Goal: Task Accomplishment & Management: Contribute content

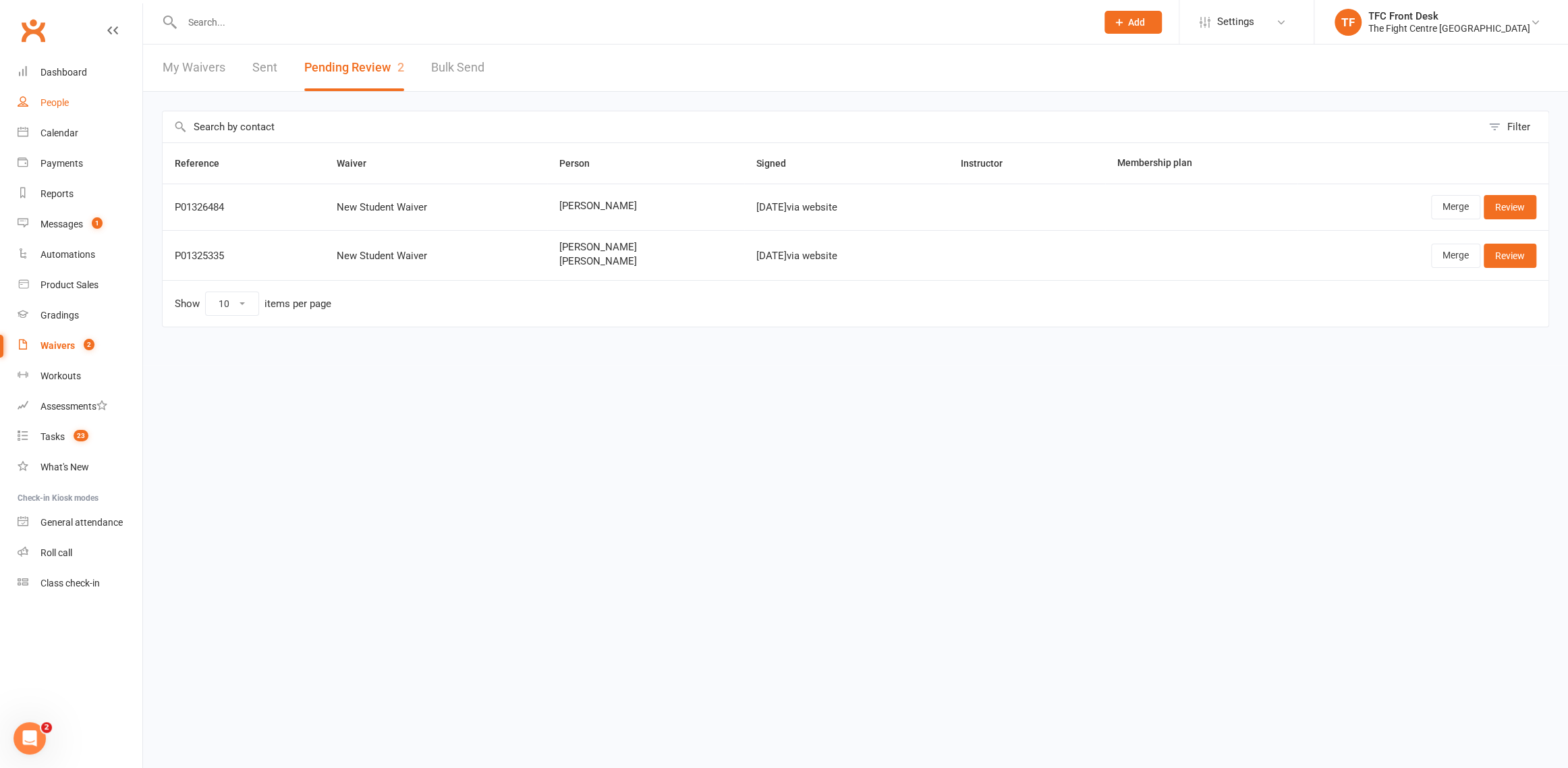
click at [48, 103] on div "People" at bounding box center [54, 102] width 28 height 10
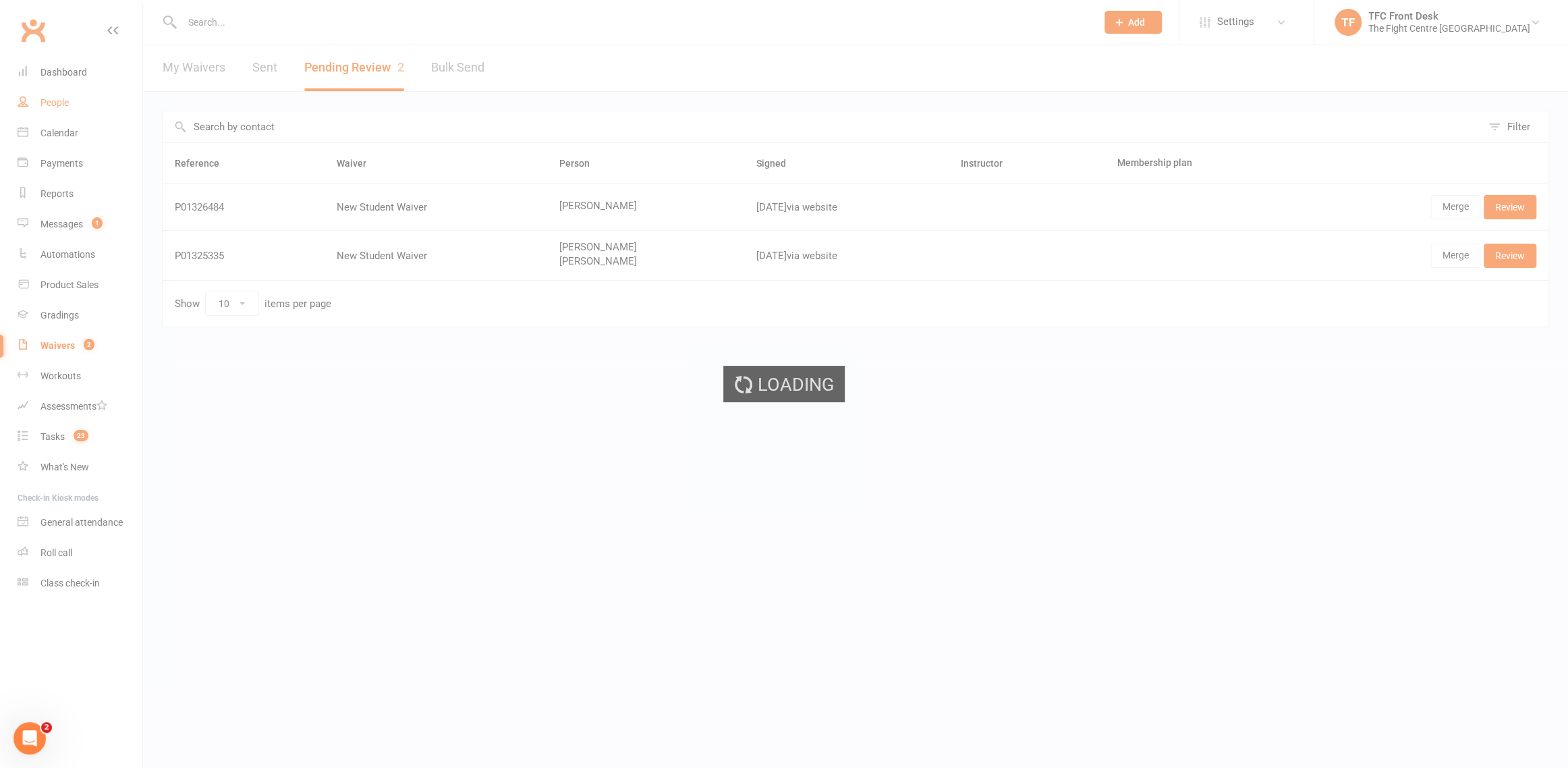
select select "25"
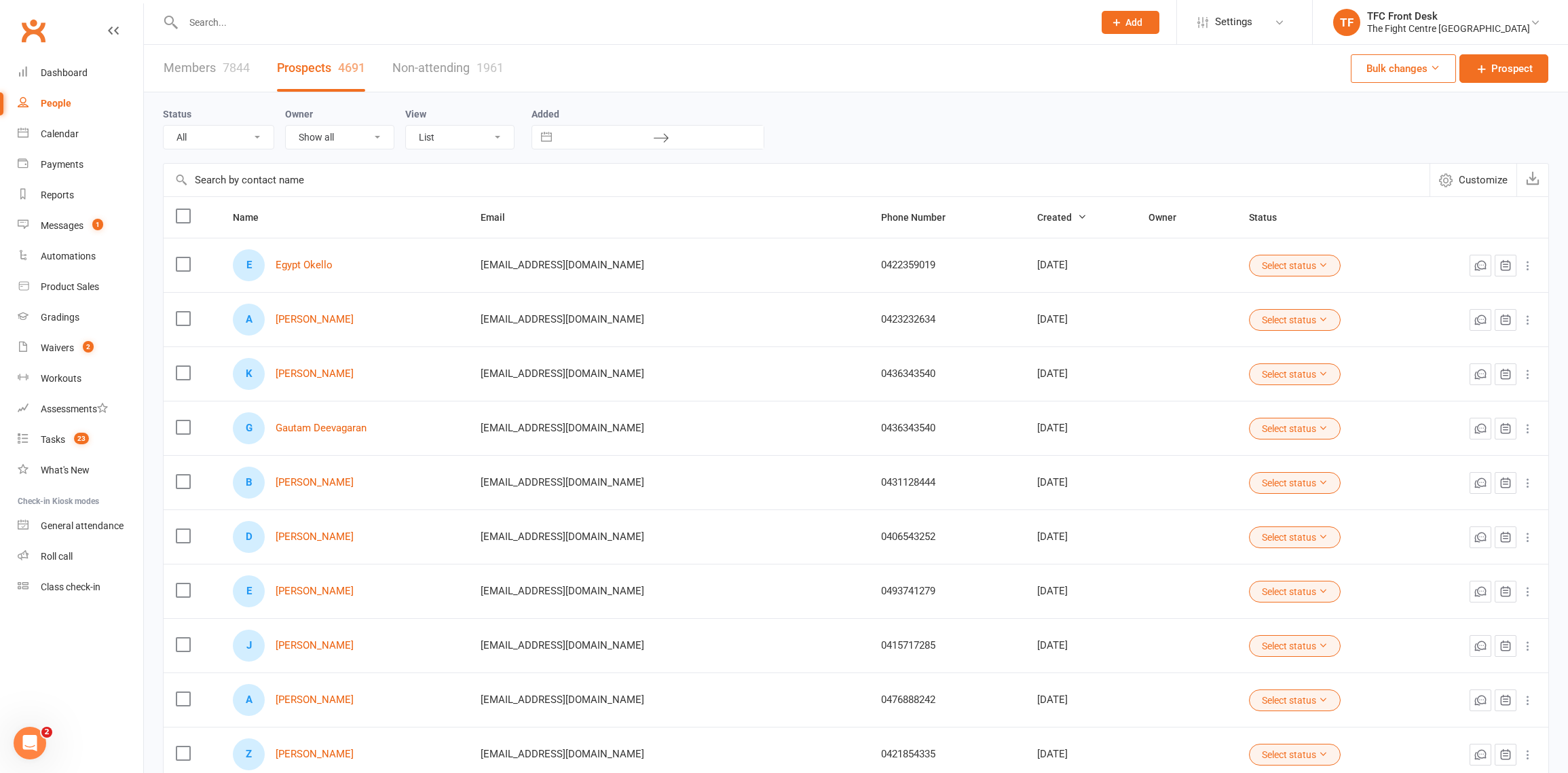
click at [202, 28] on input "text" at bounding box center [632, 22] width 905 height 19
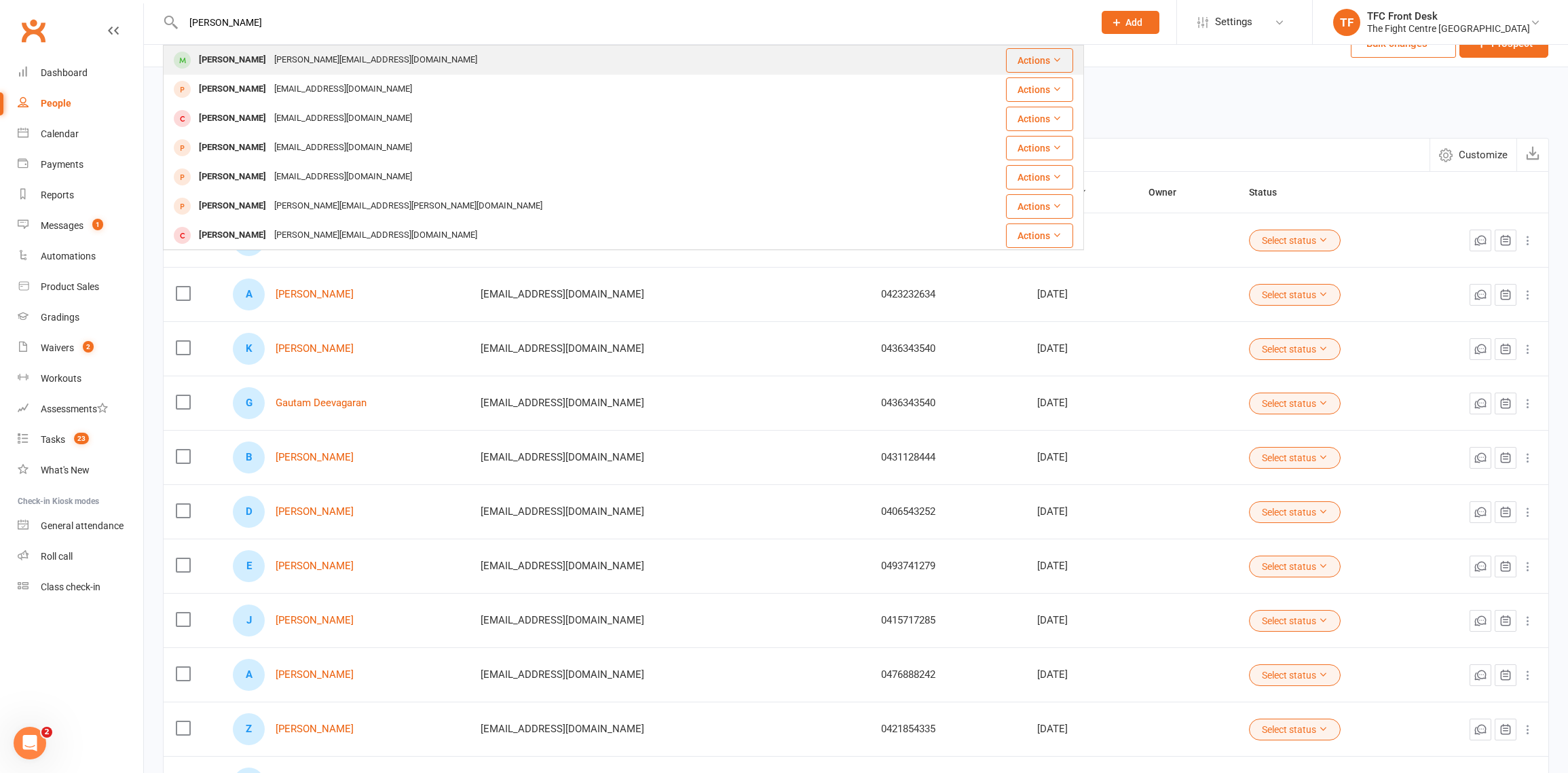
type input "[PERSON_NAME]"
click at [417, 59] on div "[PERSON_NAME] [PERSON_NAME][EMAIL_ADDRESS][DOMAIN_NAME]" at bounding box center [546, 60] width 765 height 28
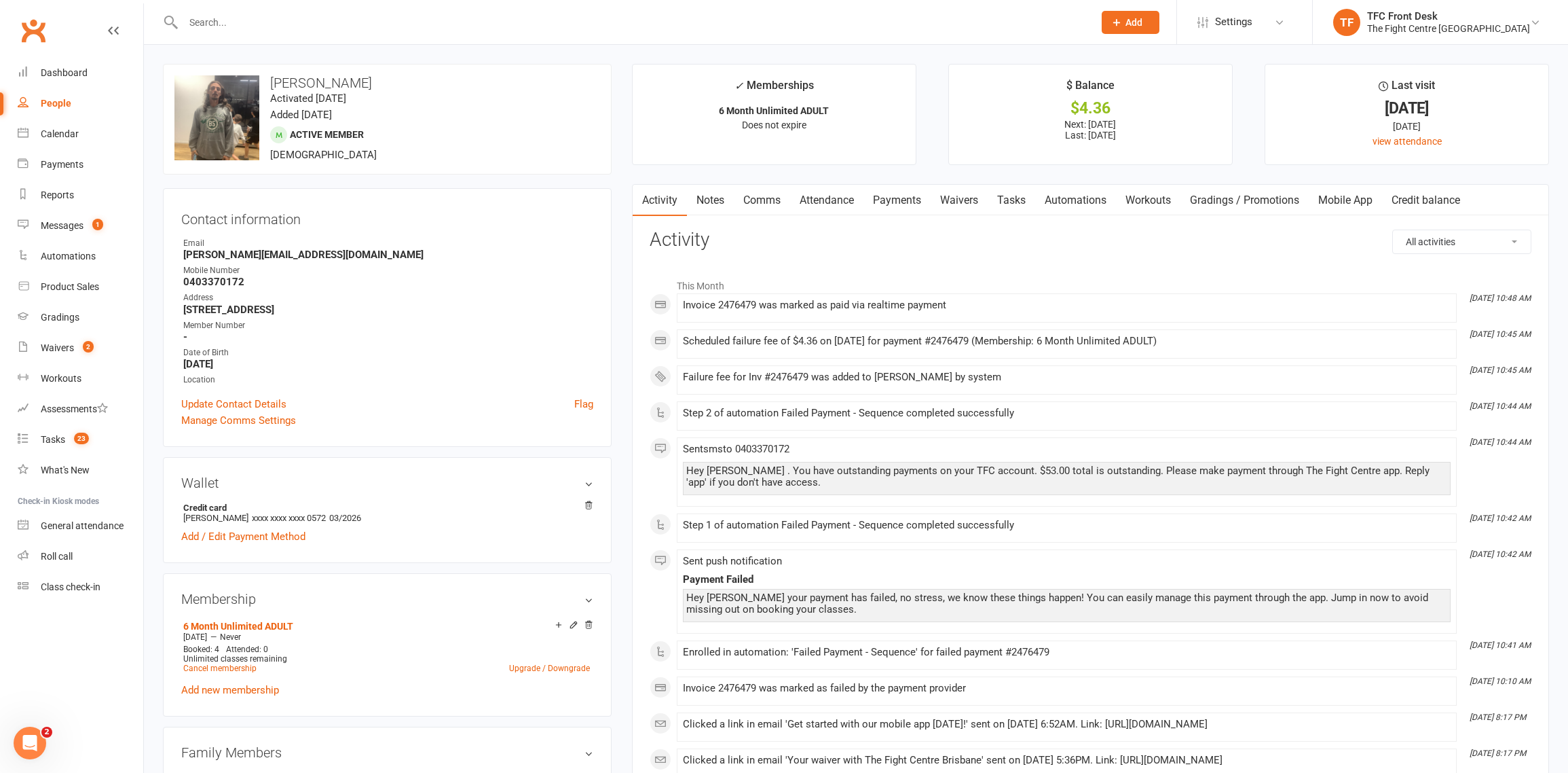
click at [882, 201] on link "Payments" at bounding box center [897, 200] width 67 height 32
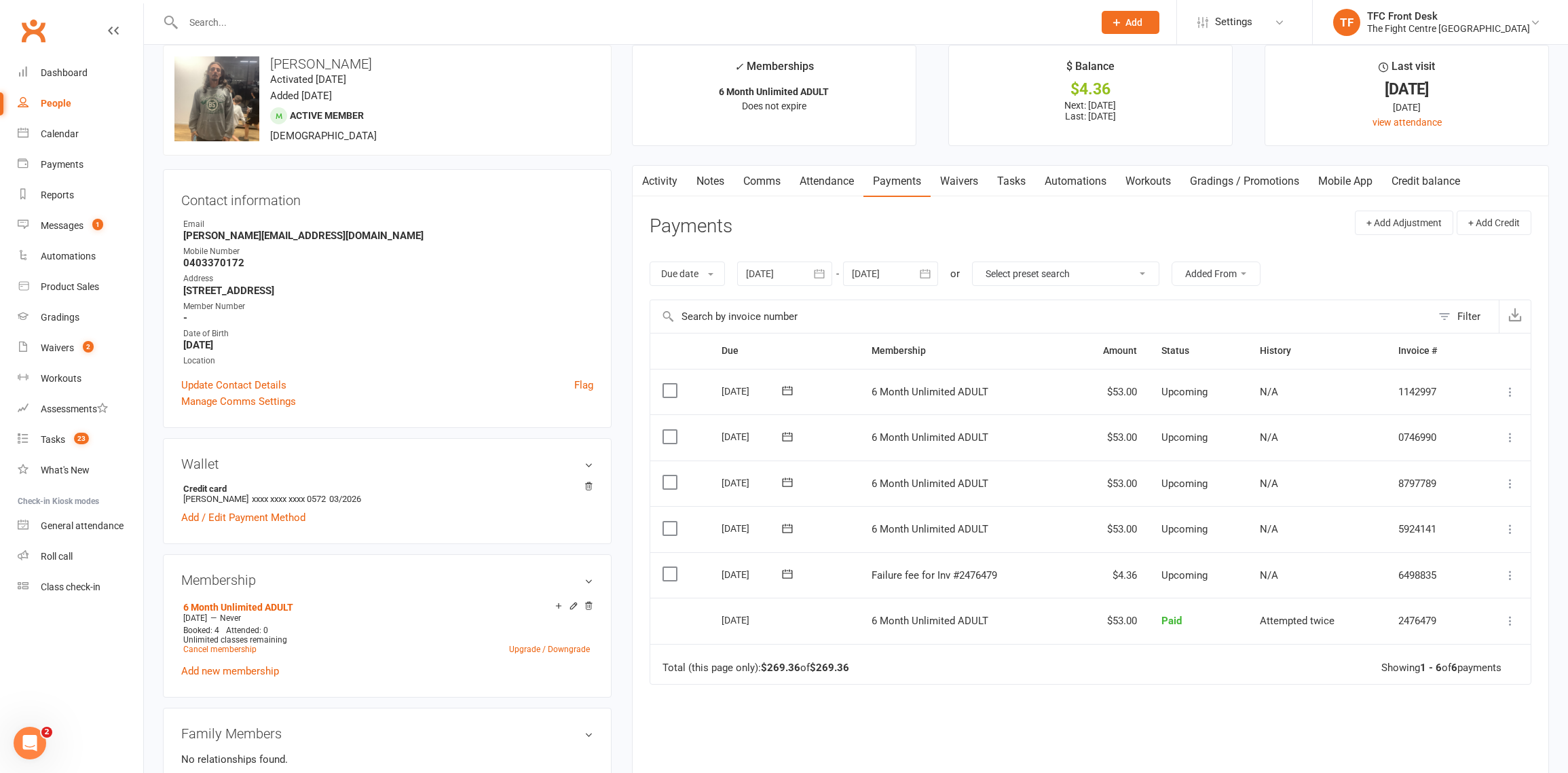
scroll to position [19, 0]
click at [889, 181] on link "Payments" at bounding box center [897, 180] width 67 height 32
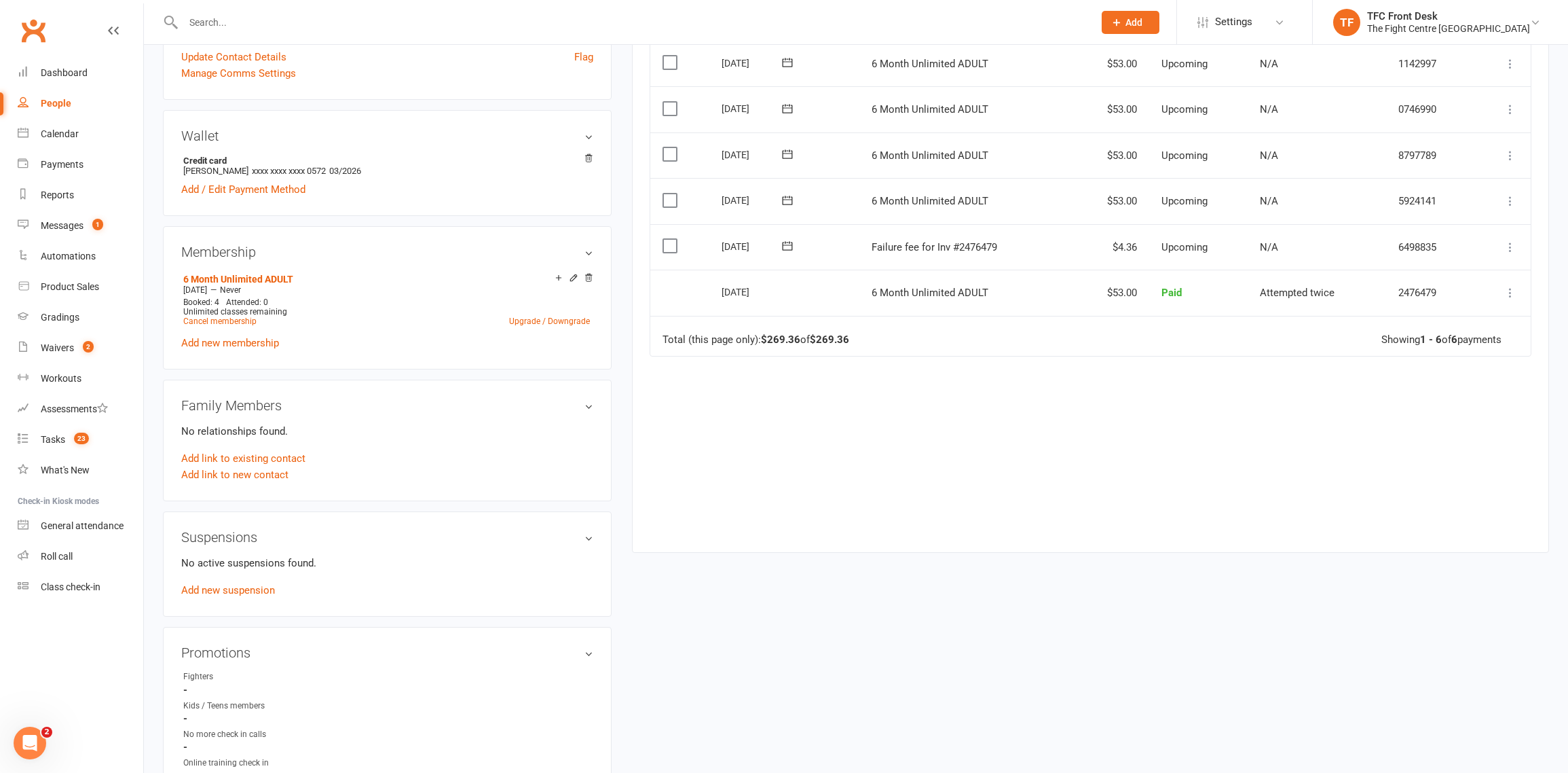
scroll to position [0, 0]
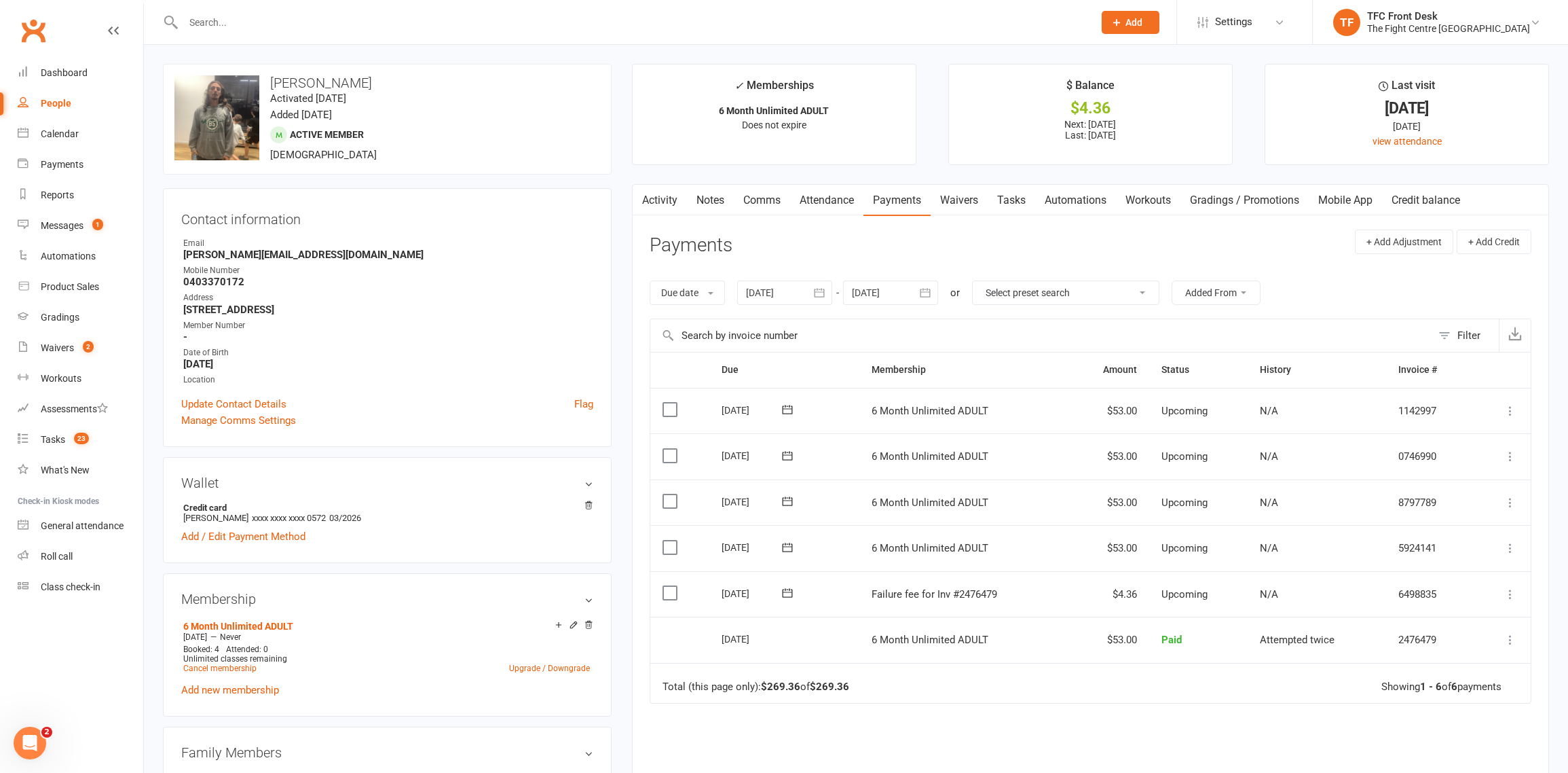
click at [960, 202] on link "Waivers" at bounding box center [959, 200] width 57 height 32
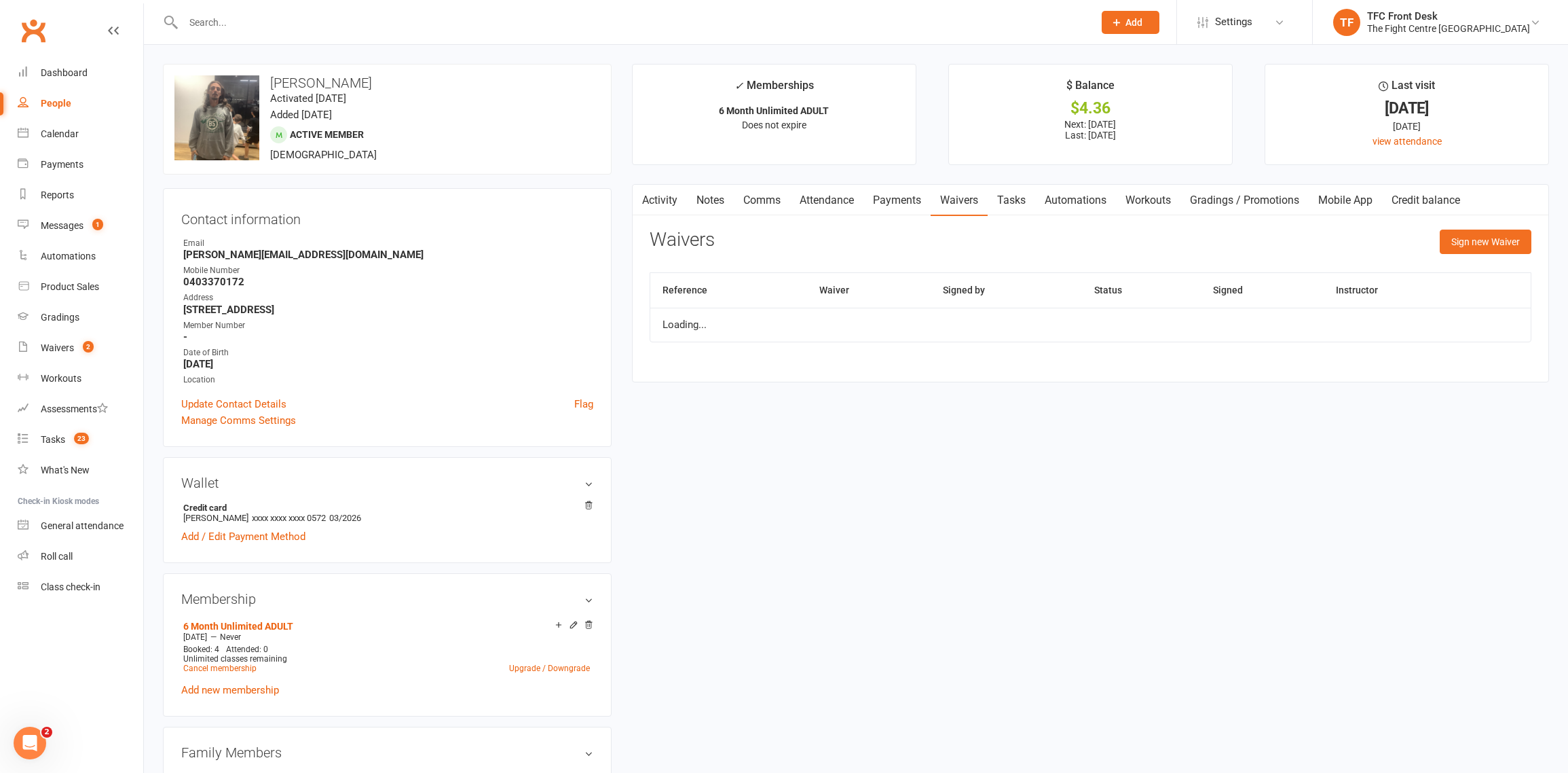
click at [889, 200] on link "Payments" at bounding box center [897, 200] width 67 height 32
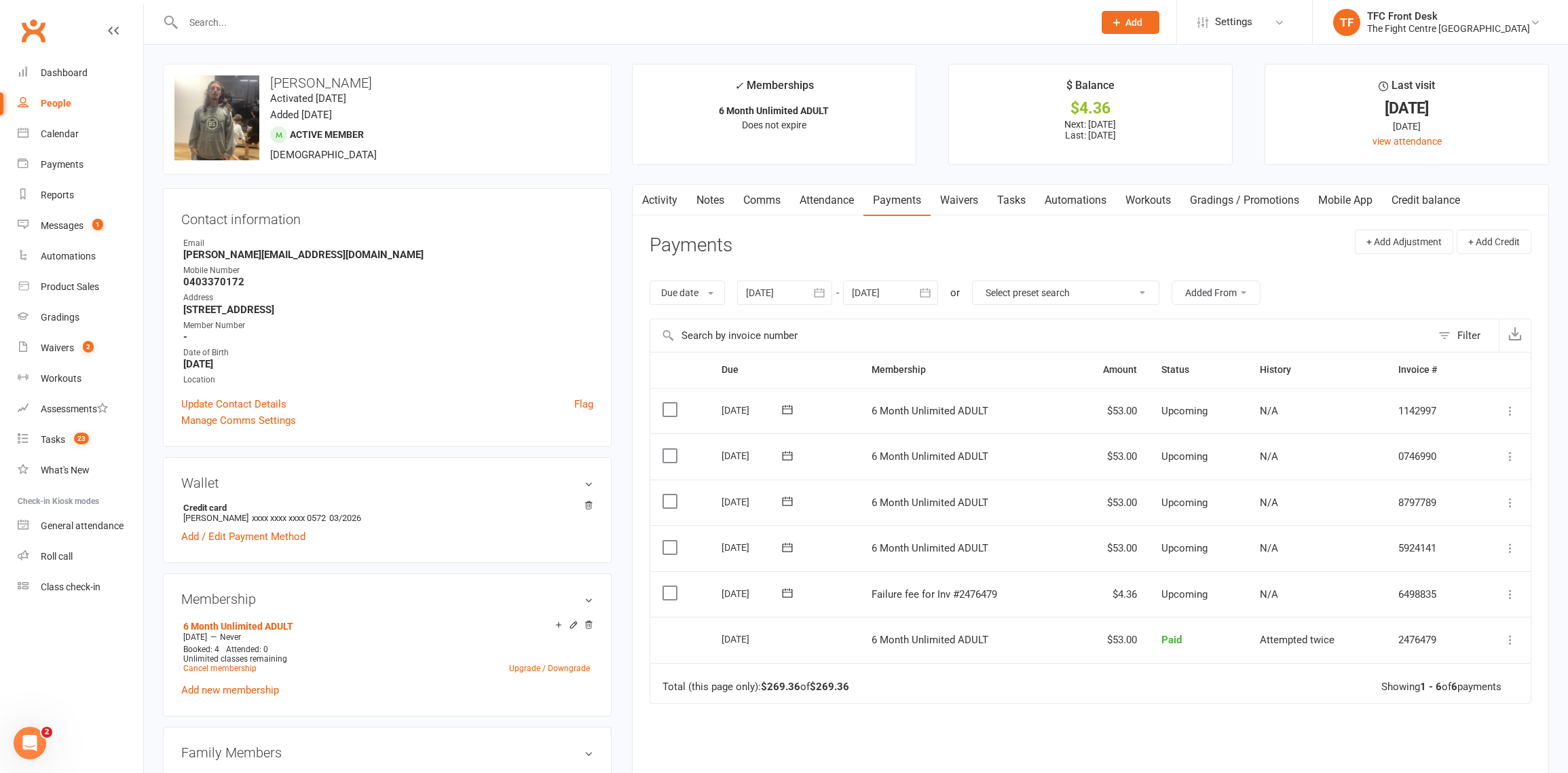
click at [816, 197] on link "Attendance" at bounding box center [826, 200] width 73 height 32
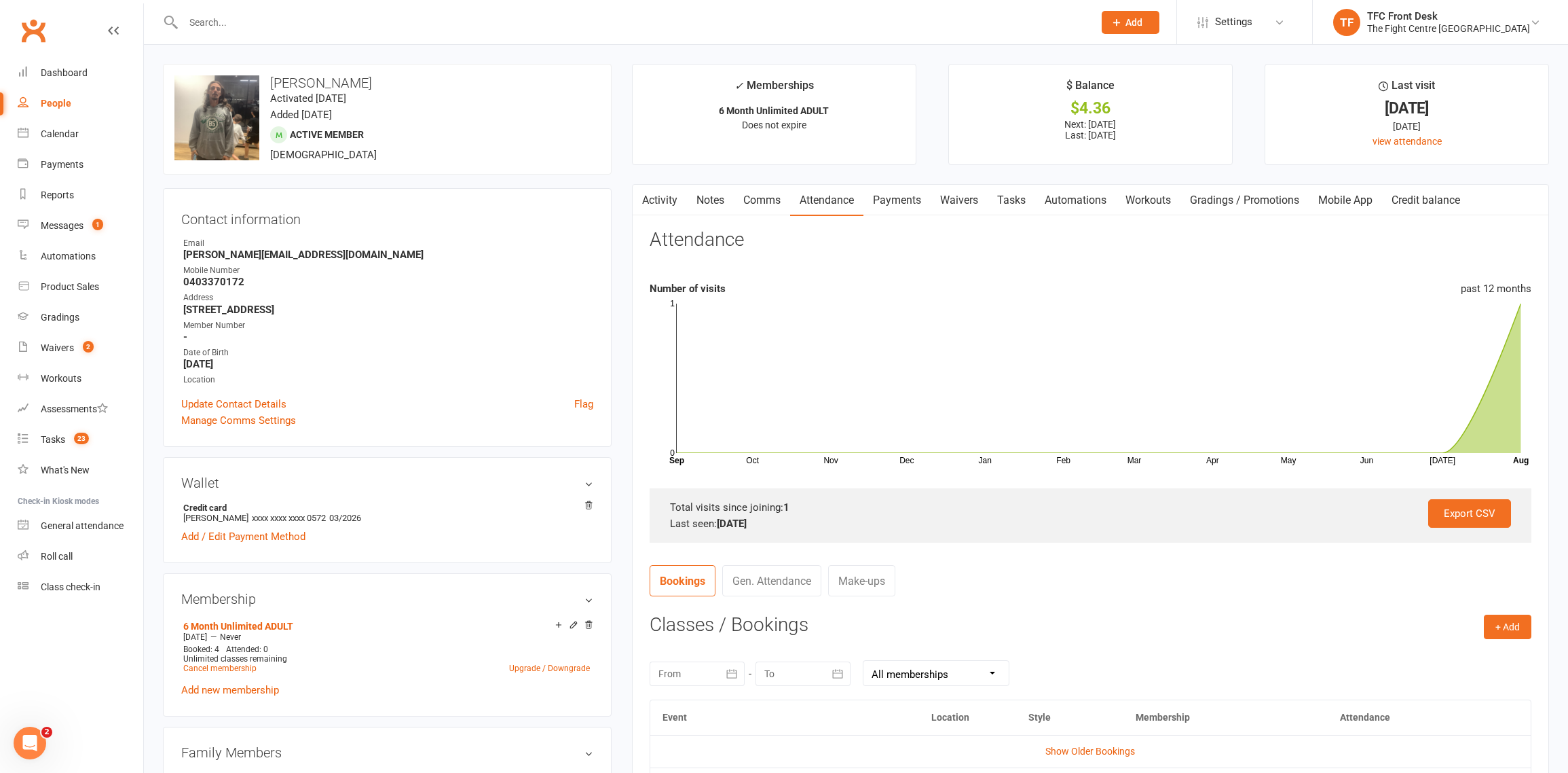
click at [906, 202] on link "Payments" at bounding box center [897, 200] width 67 height 32
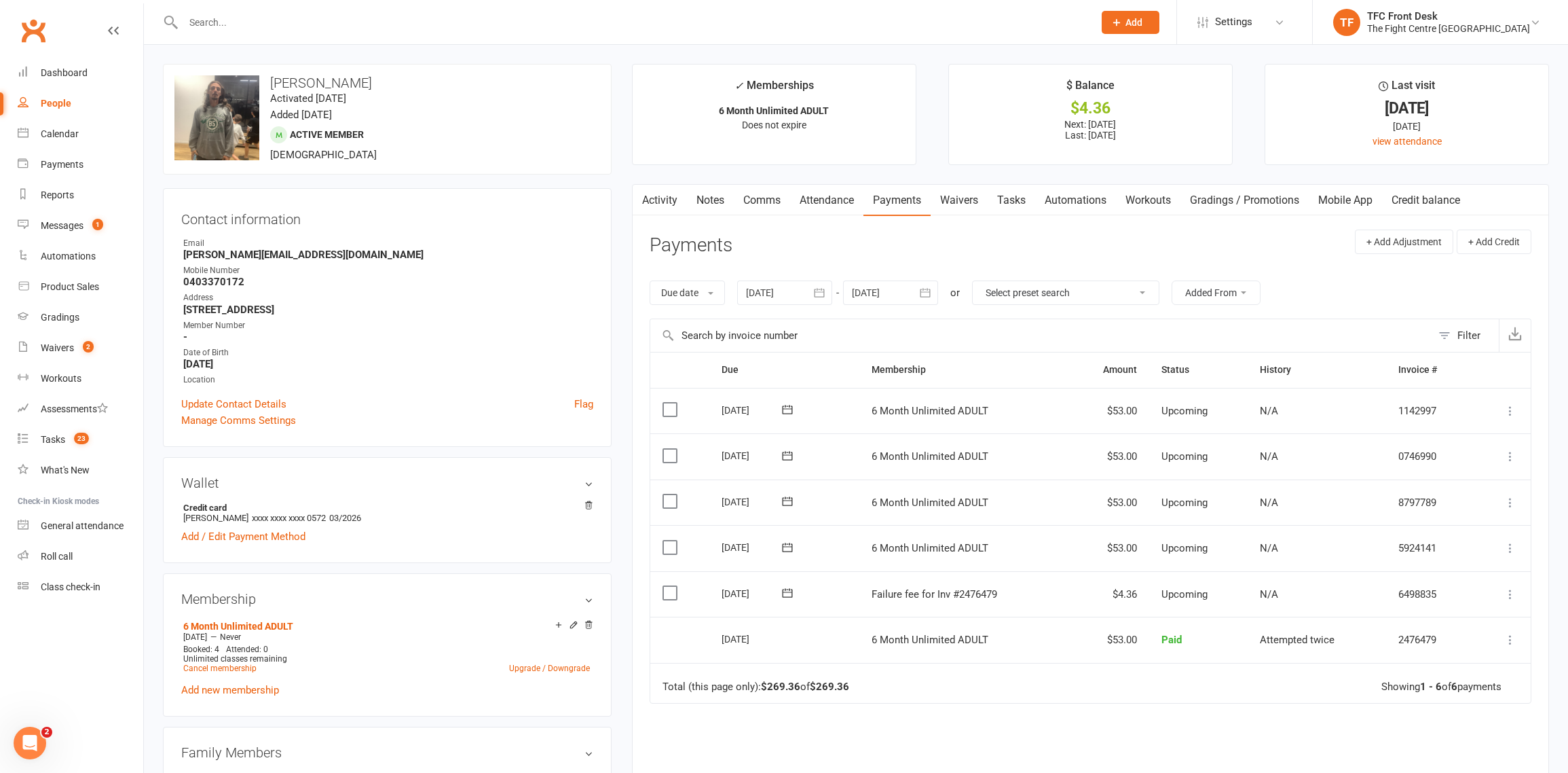
click at [784, 286] on div at bounding box center [784, 293] width 95 height 24
click at [788, 405] on span "06" at bounding box center [791, 402] width 11 height 11
type input "[DATE]"
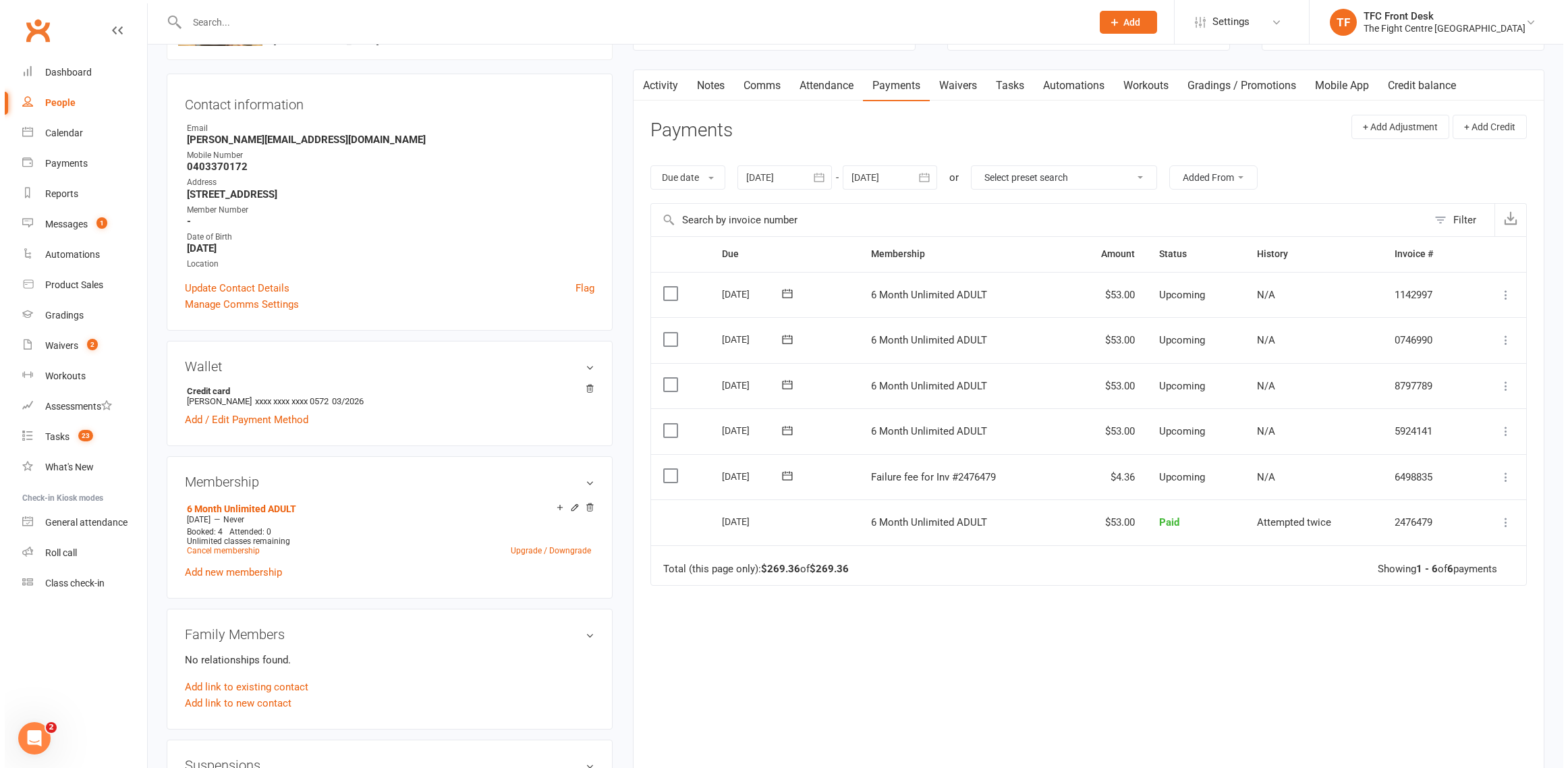
scroll to position [163, 0]
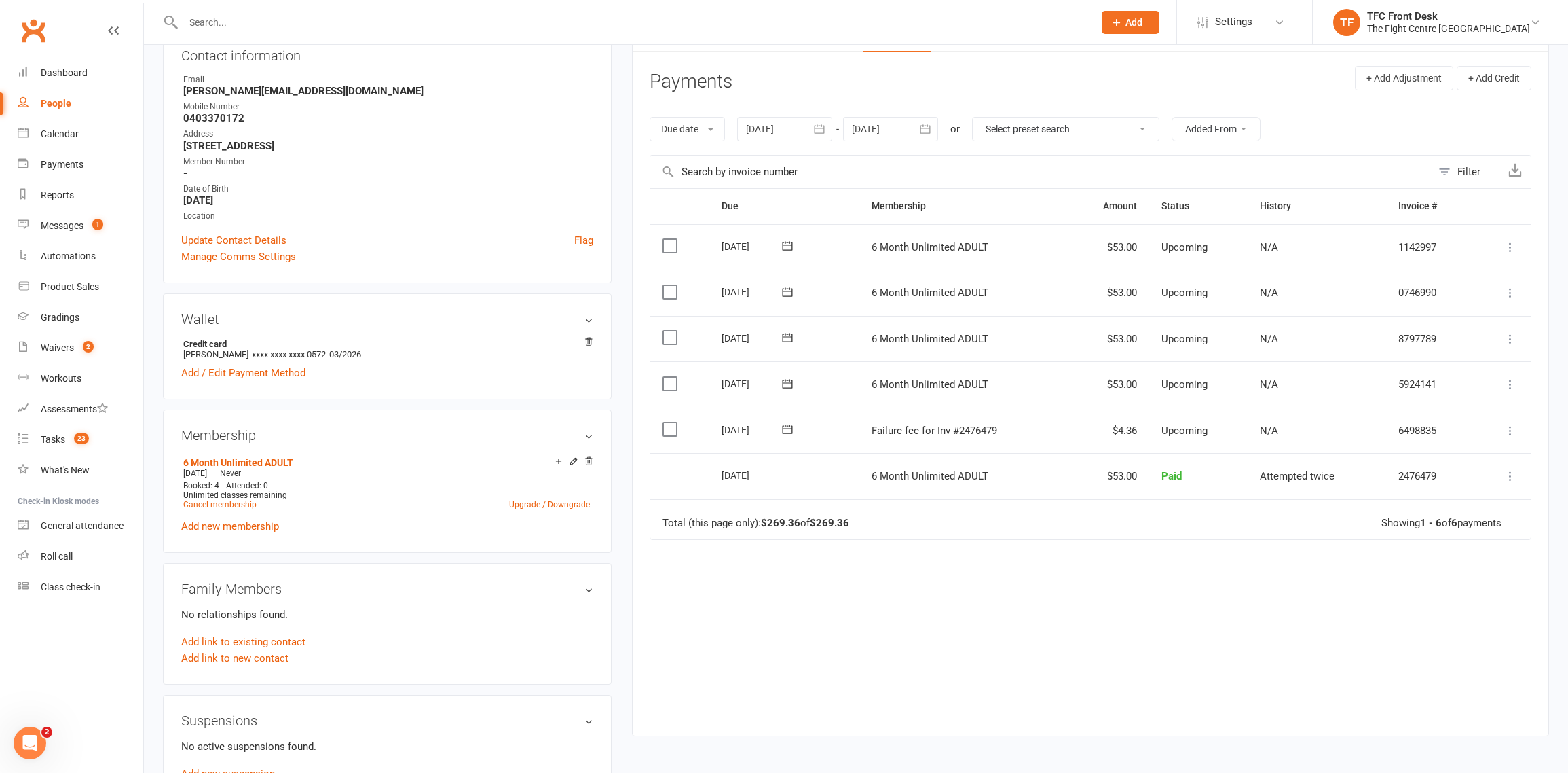
click at [1509, 481] on icon at bounding box center [1510, 475] width 14 height 14
click at [1403, 531] on link "More Info" at bounding box center [1450, 529] width 135 height 27
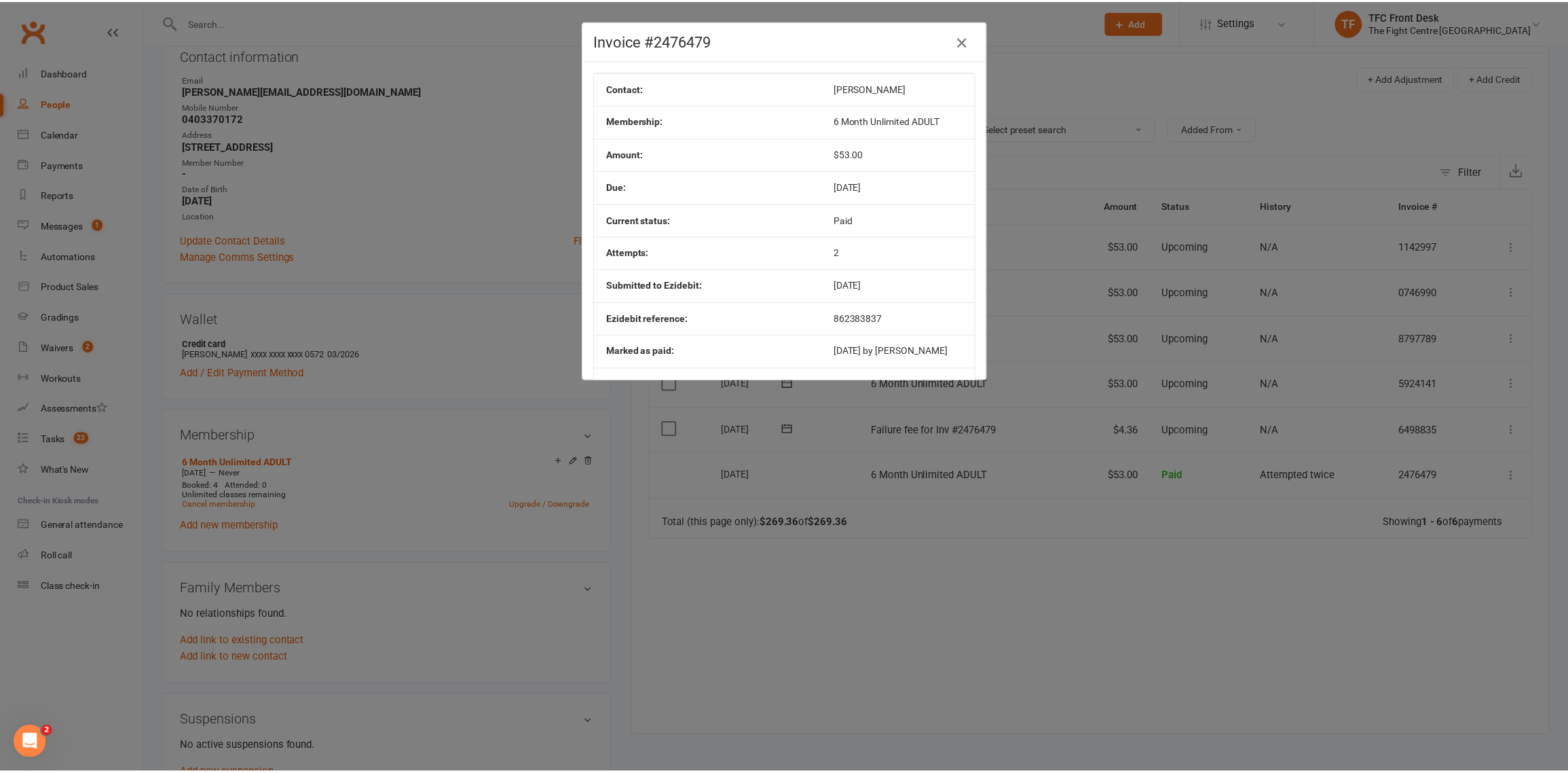
scroll to position [0, 0]
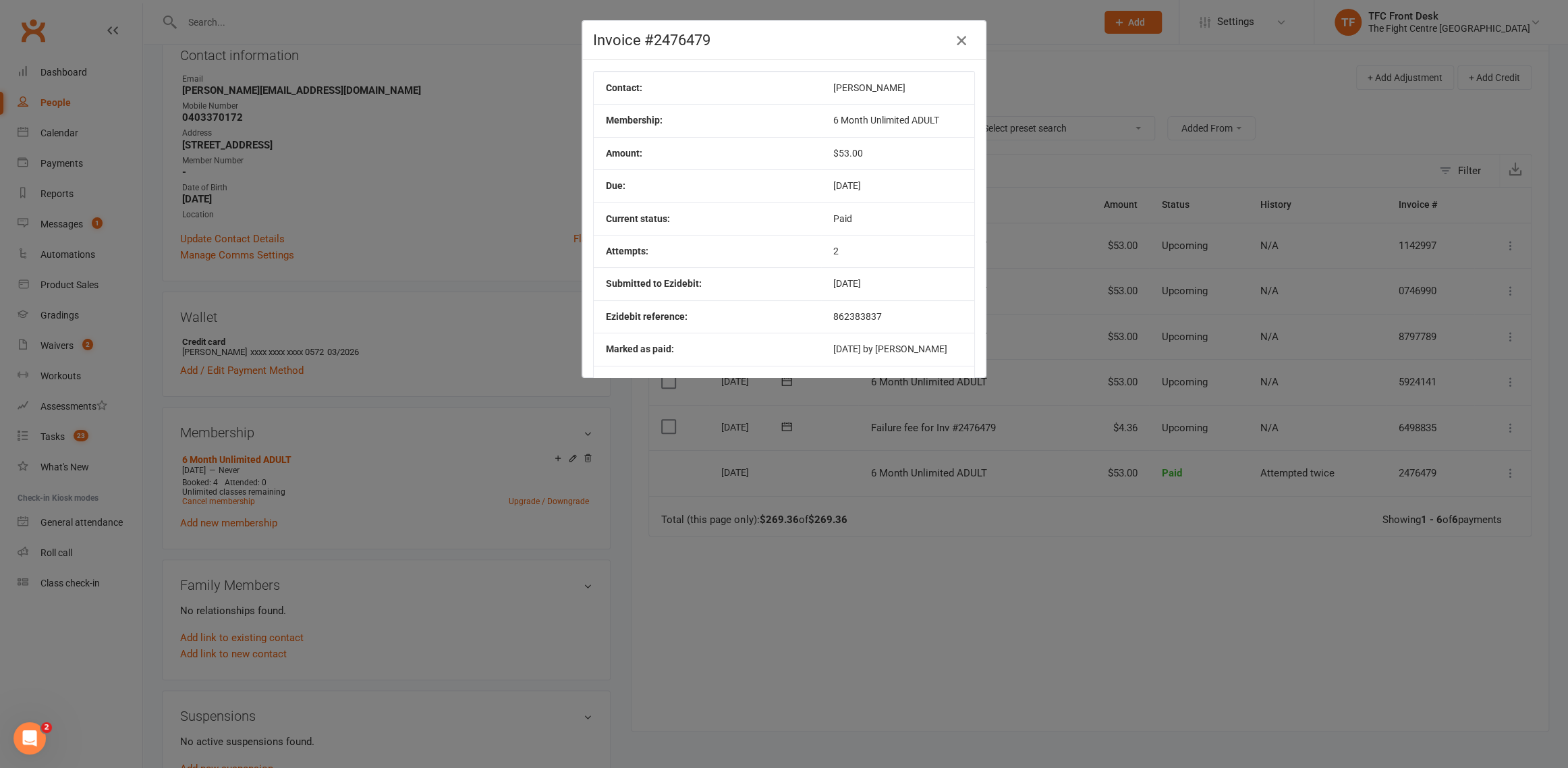
click at [959, 48] on icon "button" at bounding box center [962, 40] width 16 height 16
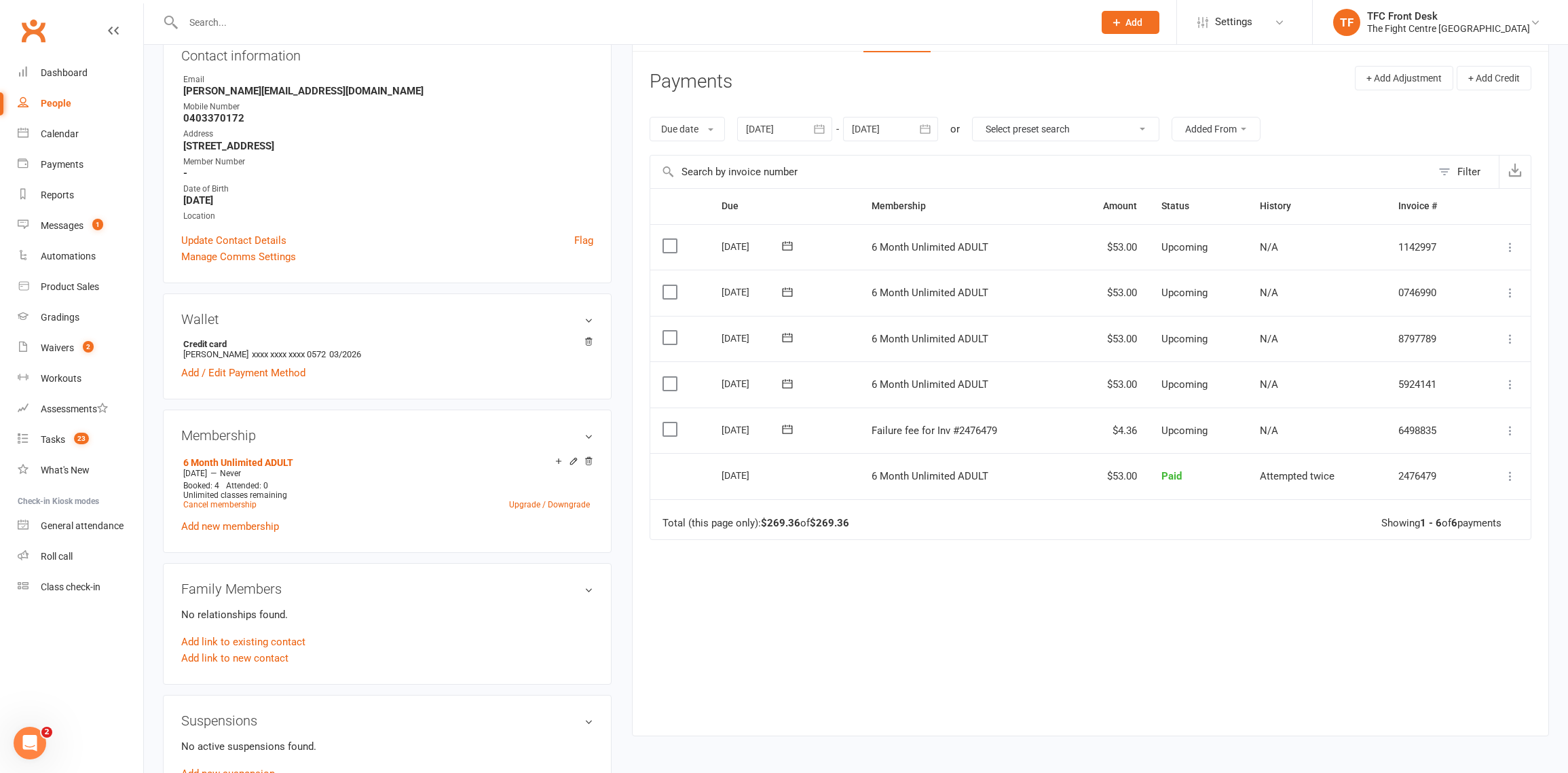
click at [1510, 475] on icon at bounding box center [1510, 475] width 14 height 14
click at [1343, 584] on div "Due Contact Membership Amount Status History Invoice # Select this [DATE] [PERS…" at bounding box center [1090, 452] width 881 height 527
click at [1506, 432] on icon at bounding box center [1510, 430] width 14 height 14
click at [1026, 565] on div "Due Contact Membership Amount Status History Invoice # Select this [DATE] [PERS…" at bounding box center [1090, 452] width 881 height 527
click at [1504, 427] on icon at bounding box center [1510, 430] width 14 height 14
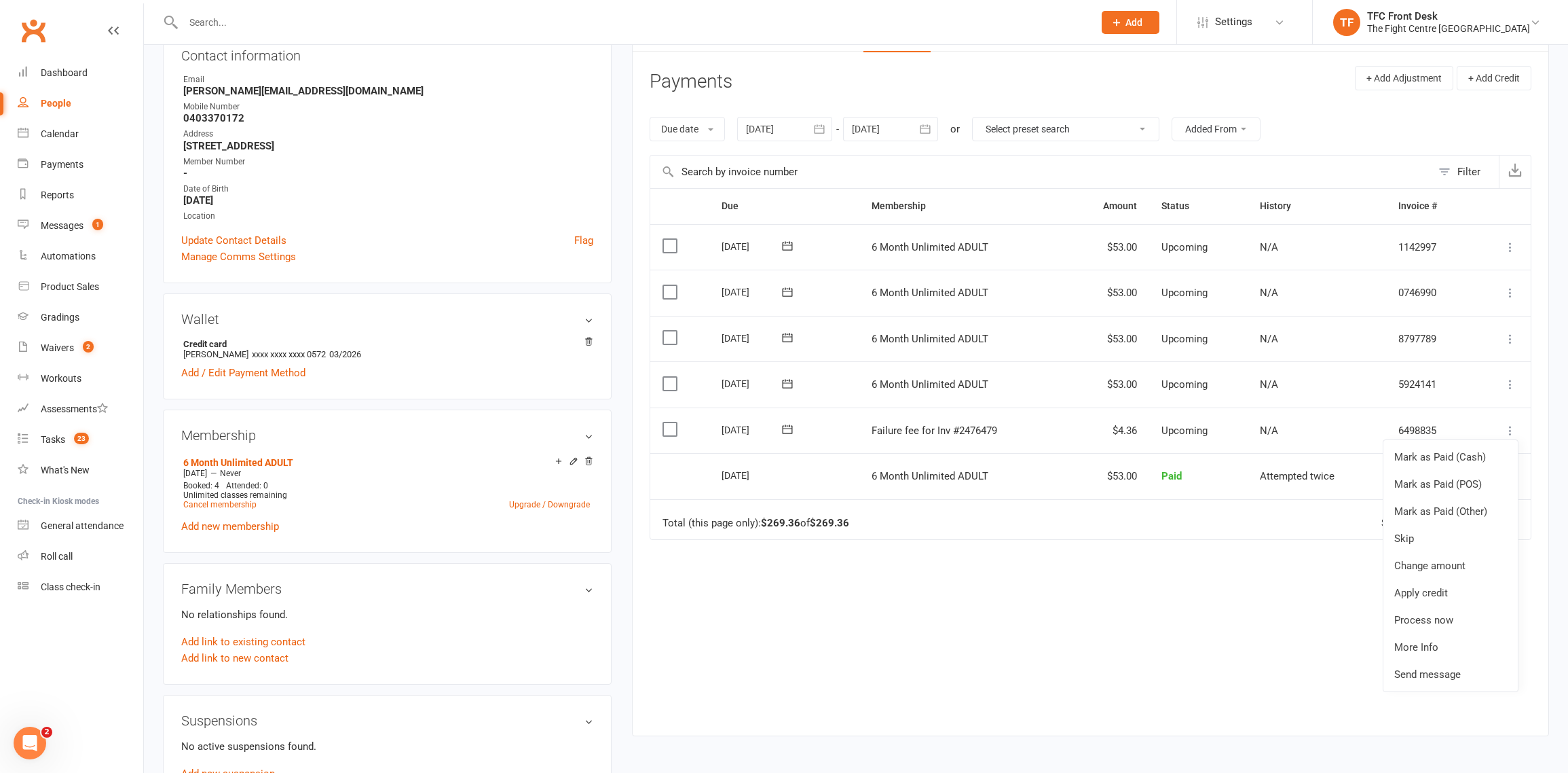
click at [1329, 649] on div "Due Contact Membership Amount Status History Invoice # Select this [DATE] [PERS…" at bounding box center [1090, 452] width 881 height 527
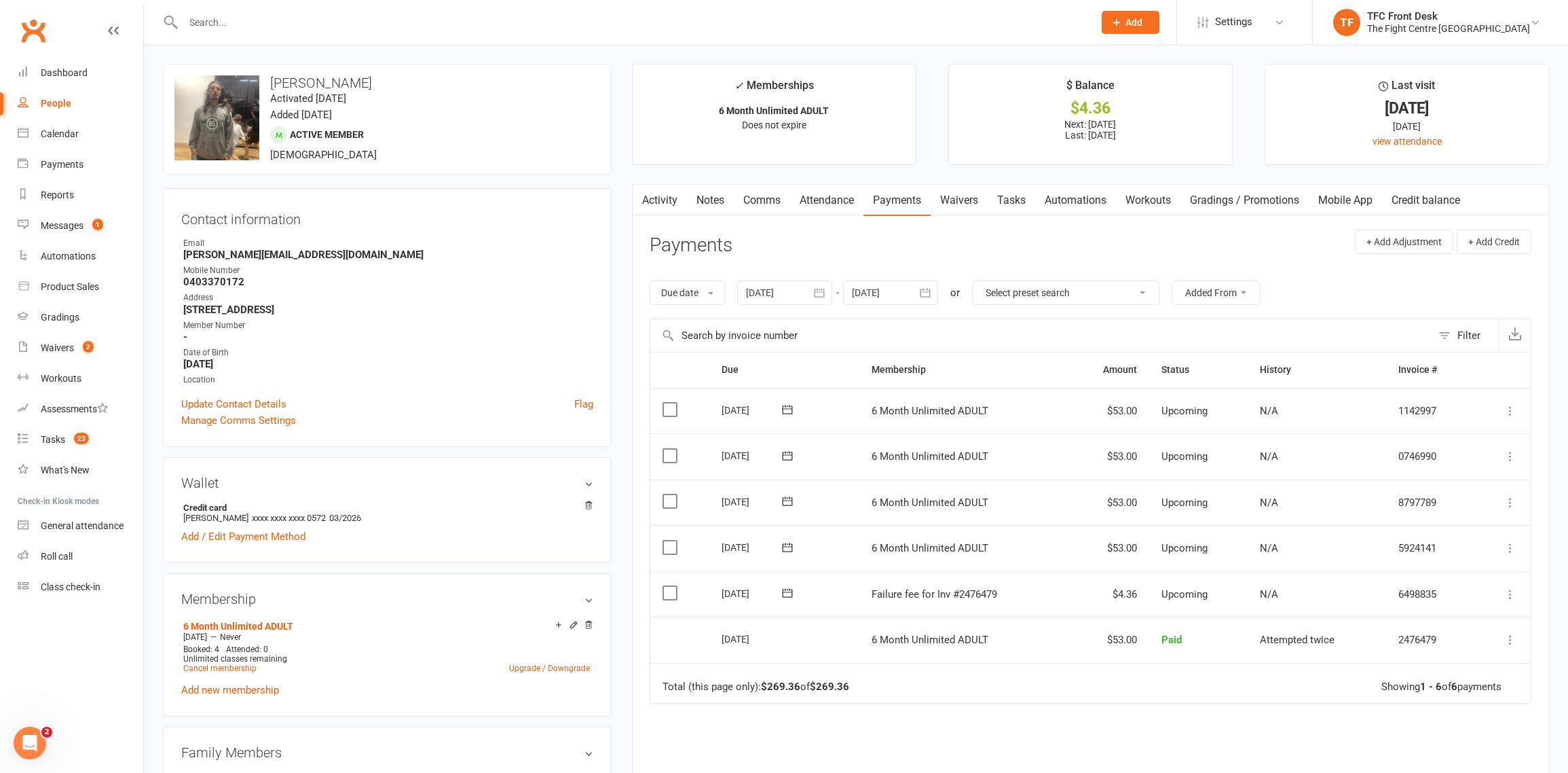
click at [1026, 206] on link "Tasks" at bounding box center [1011, 200] width 48 height 32
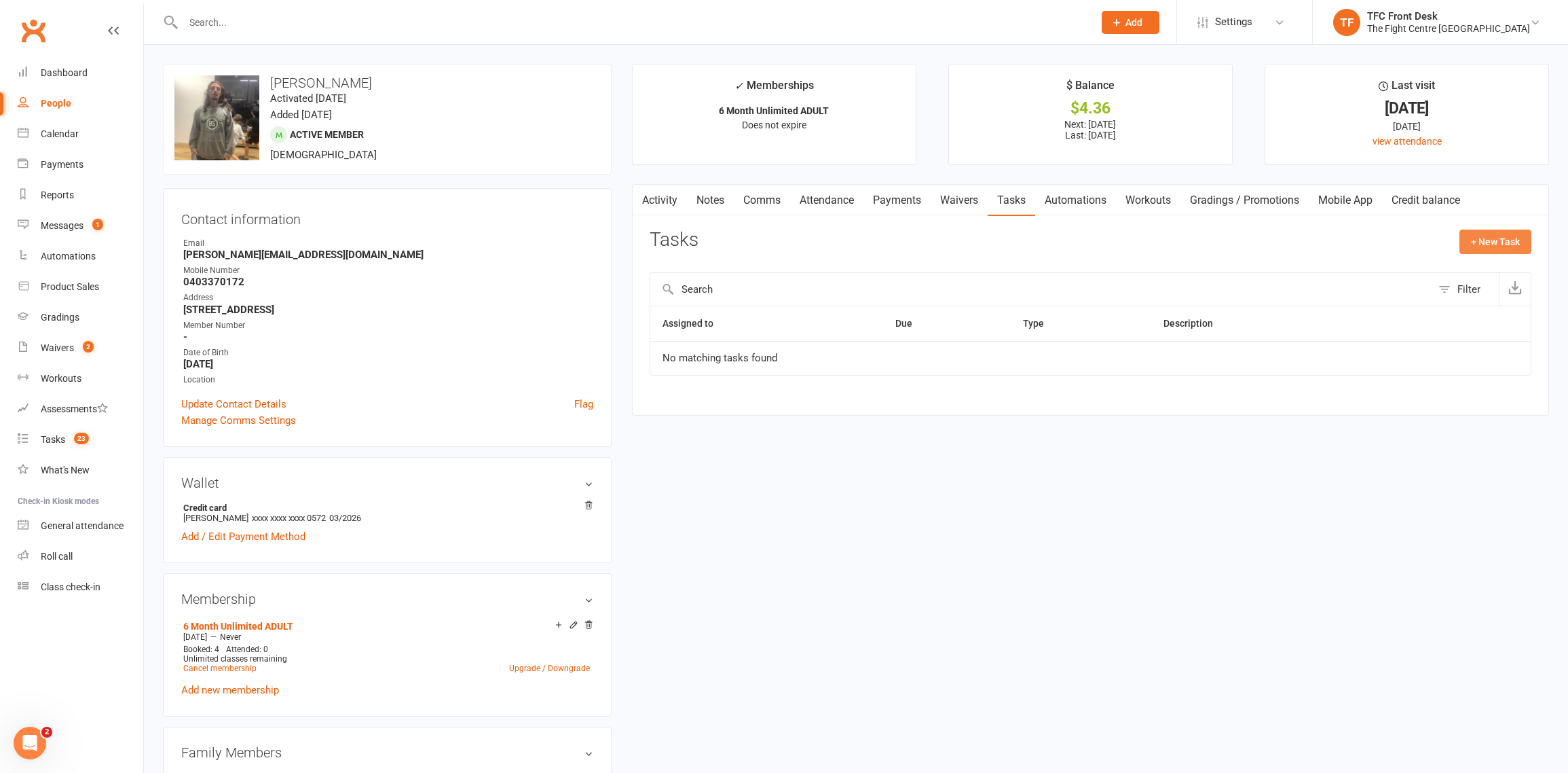
click at [1487, 239] on button "+ New Task" at bounding box center [1495, 242] width 72 height 24
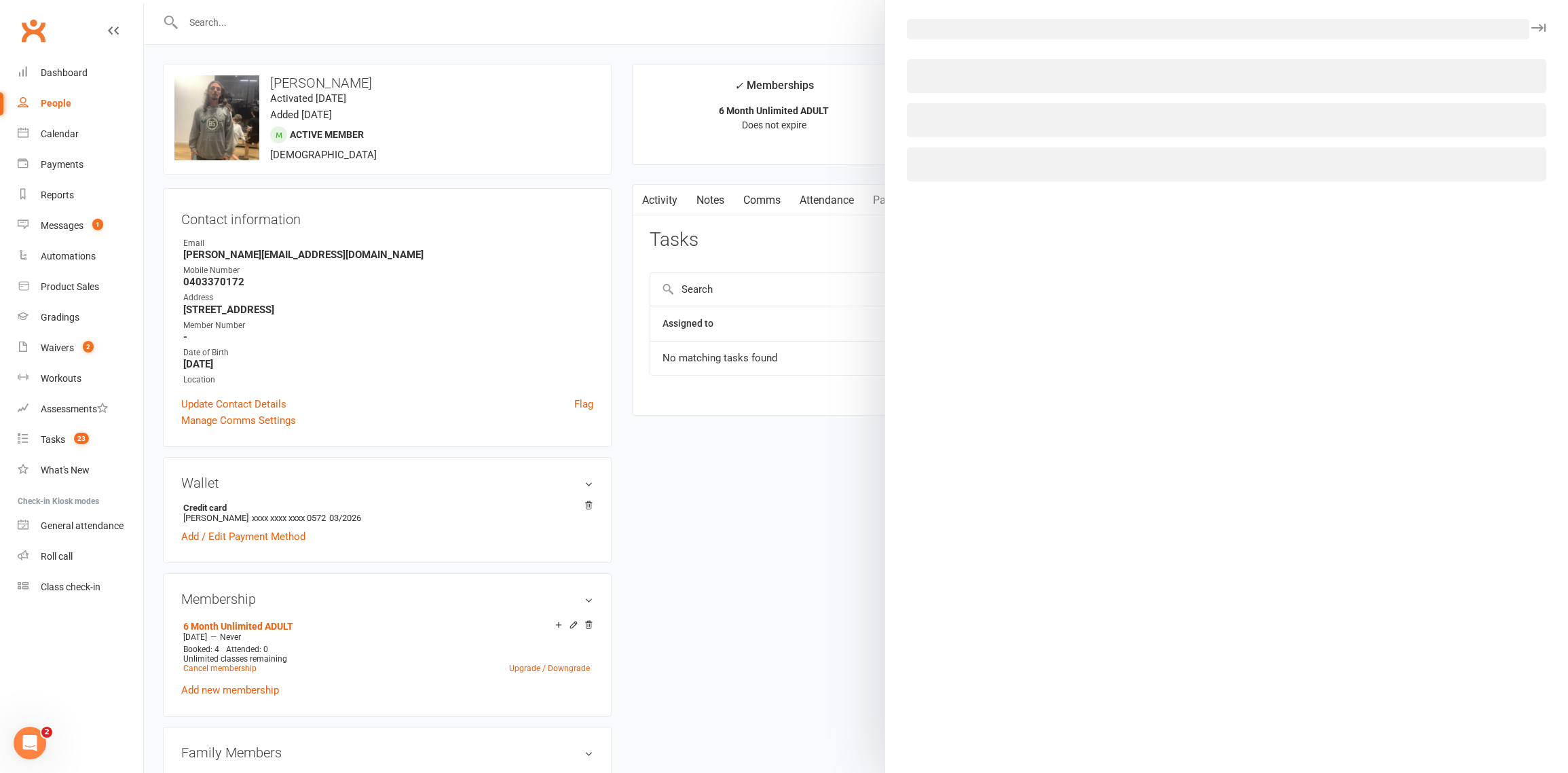
select select "49738"
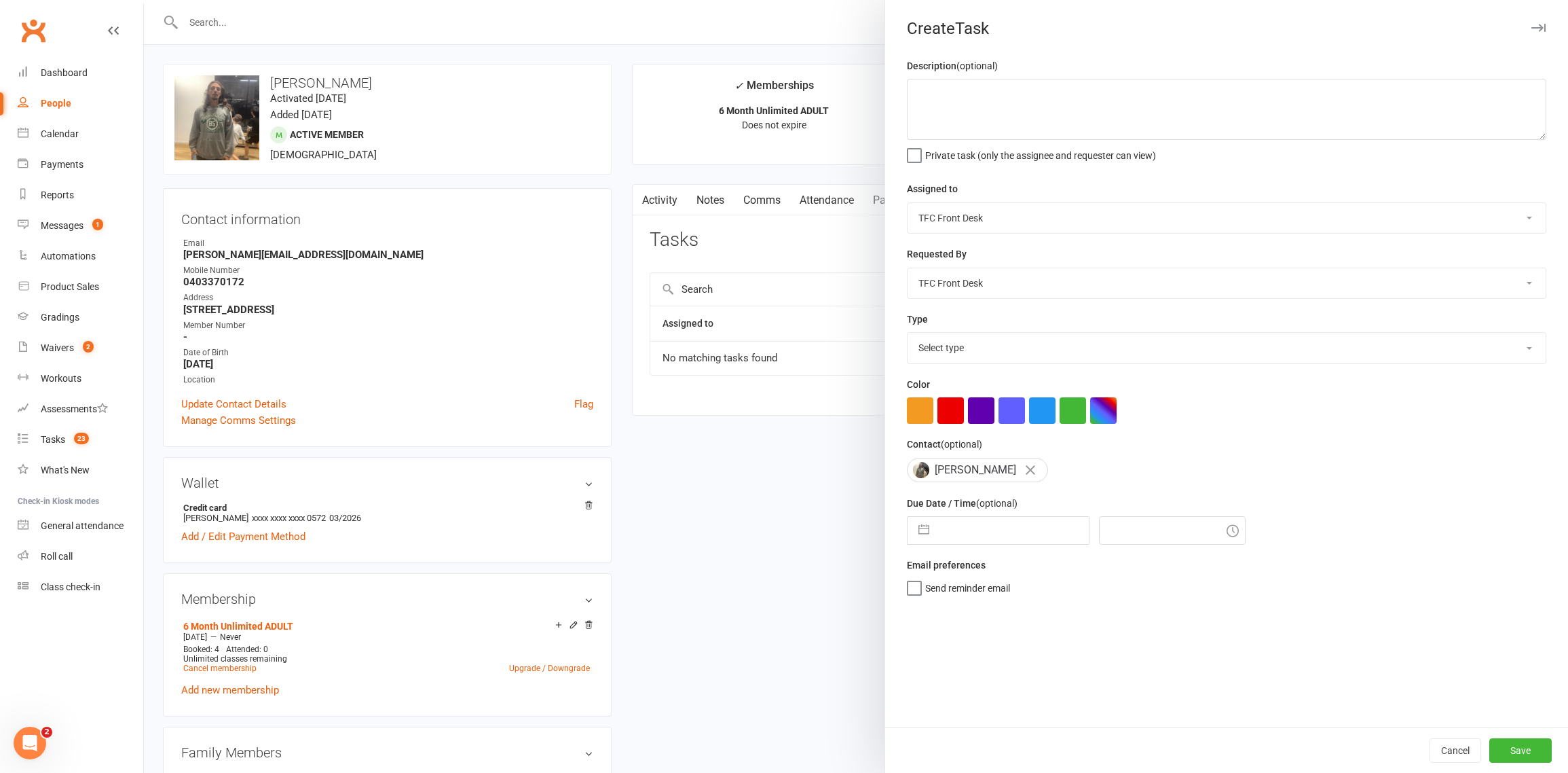
click at [1015, 221] on select "[PERSON_NAME] [PERSON_NAME] Yours Truly [PERSON_NAME] [PERSON_NAME] TFC Front D…" at bounding box center [1226, 217] width 638 height 30
select select "31675"
click at [1001, 278] on select "[PERSON_NAME] [PERSON_NAME] Yours Truly [PERSON_NAME] [PERSON_NAME] TFC Front D…" at bounding box center [1226, 283] width 638 height 30
select select "47280"
click at [966, 343] on select "Select type E-mail Meeting Membership Payments Phone call Retention Send to deb…" at bounding box center [1226, 347] width 638 height 30
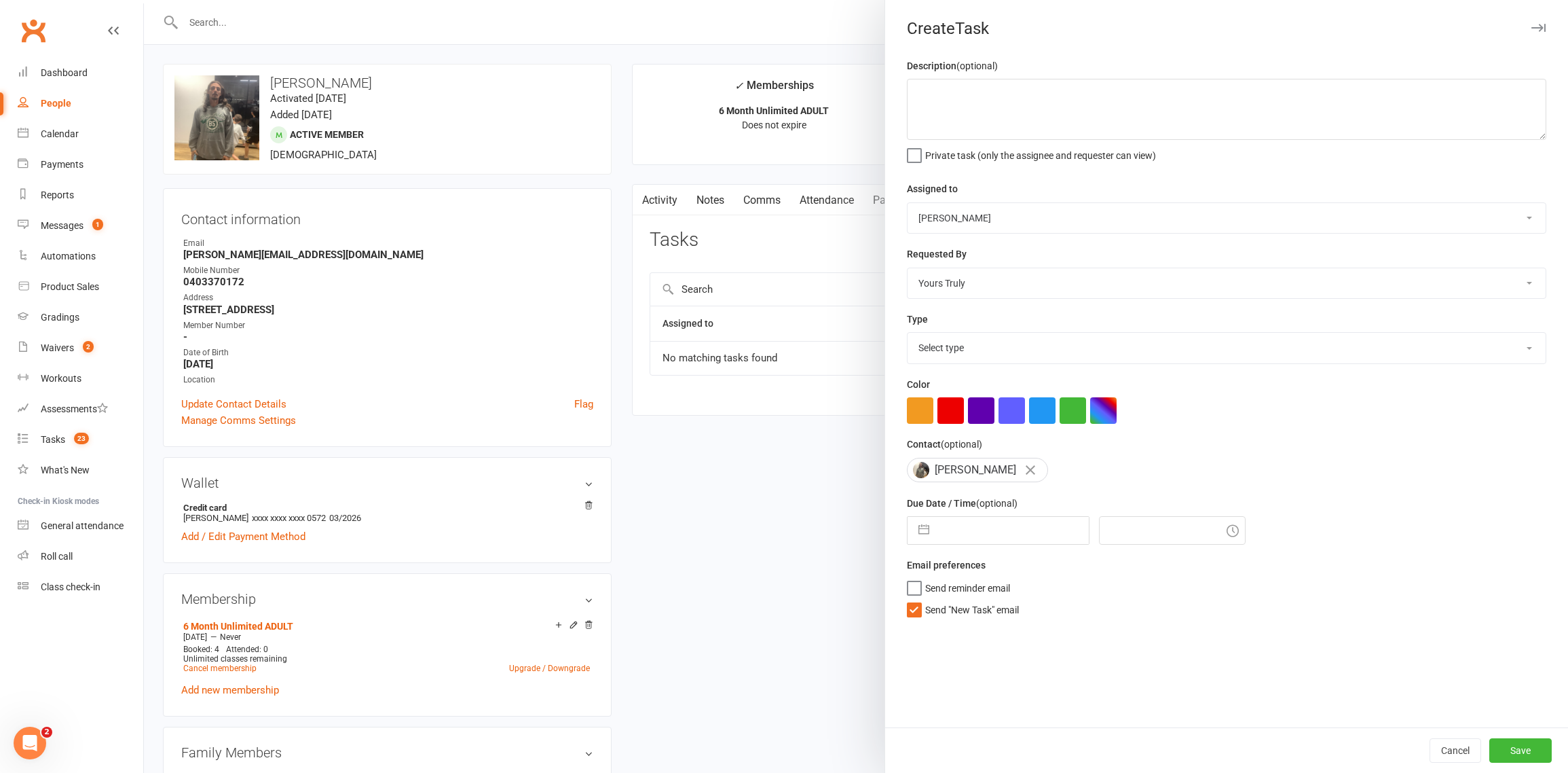
select select "19296"
click at [918, 419] on button "button" at bounding box center [919, 410] width 27 height 27
click at [975, 86] on textarea at bounding box center [1226, 109] width 640 height 61
click at [978, 93] on textarea "[PERSON_NAME] said he didnt miss a payment and he has a fee coming out [DATE]" at bounding box center [1226, 109] width 640 height 61
click at [975, 106] on textarea "[PERSON_NAME] said he didnt miss a payment and he has a fee coming out [DATE]" at bounding box center [1226, 109] width 640 height 61
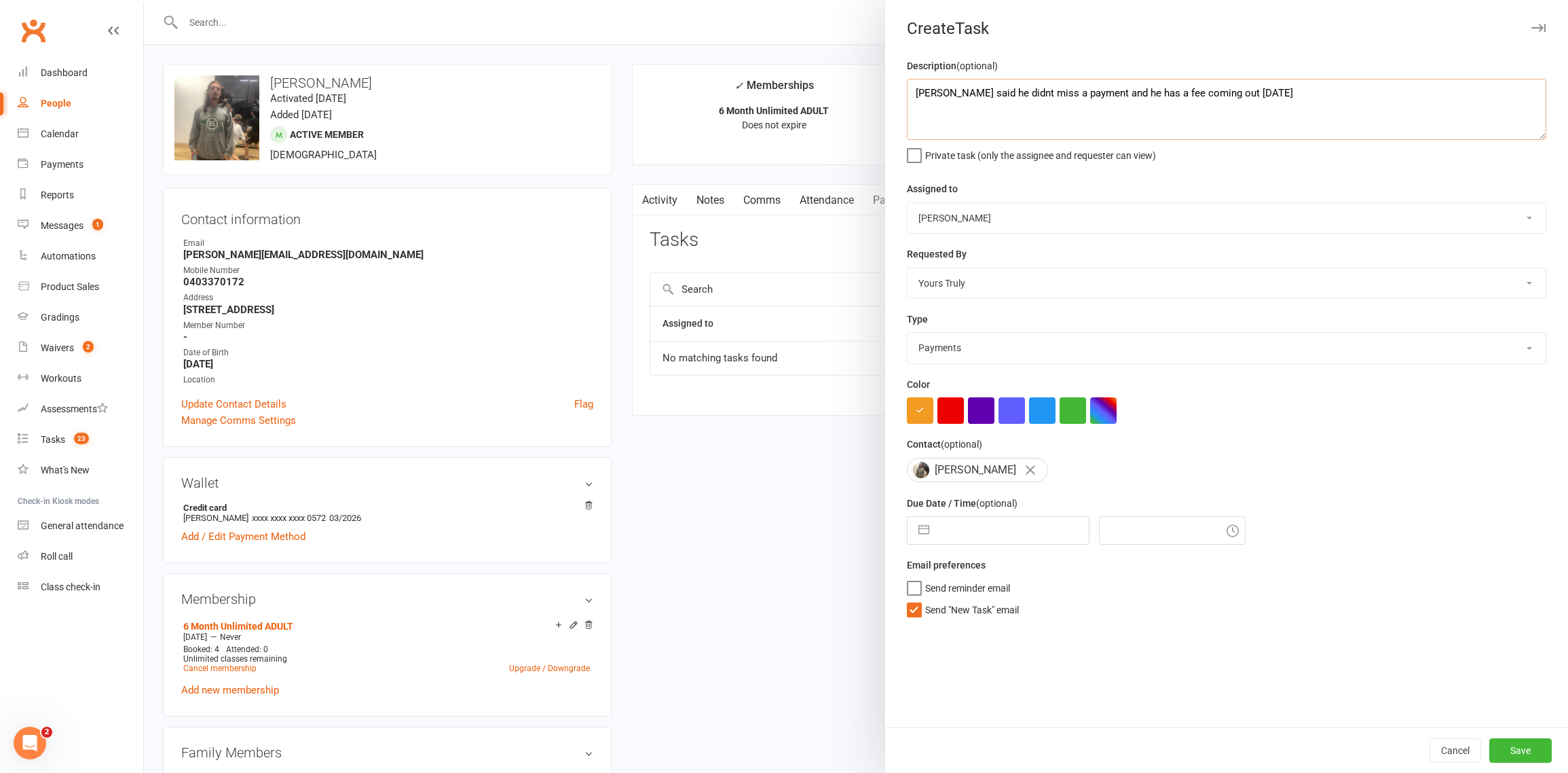
click at [985, 92] on textarea "[PERSON_NAME] said he didnt miss a payment and he has a fee coming out [DATE]" at bounding box center [1226, 109] width 640 height 61
click at [1127, 138] on textarea "[PERSON_NAME] said he did'nt miss a payment and he has a fee coming out [DATE]" at bounding box center [1226, 109] width 640 height 61
click at [1121, 123] on textarea "[PERSON_NAME] said he did'nt miss a payment and he has a fee coming out [DATE]" at bounding box center [1226, 109] width 640 height 61
click at [1280, 87] on textarea "[PERSON_NAME] said he did'nt miss a payment and he has a fee coming out [DATE]" at bounding box center [1226, 109] width 640 height 61
click at [1258, 93] on textarea "[PERSON_NAME] said he did'nt miss a payment and he has a fee coming out [DATE]" at bounding box center [1226, 109] width 640 height 61
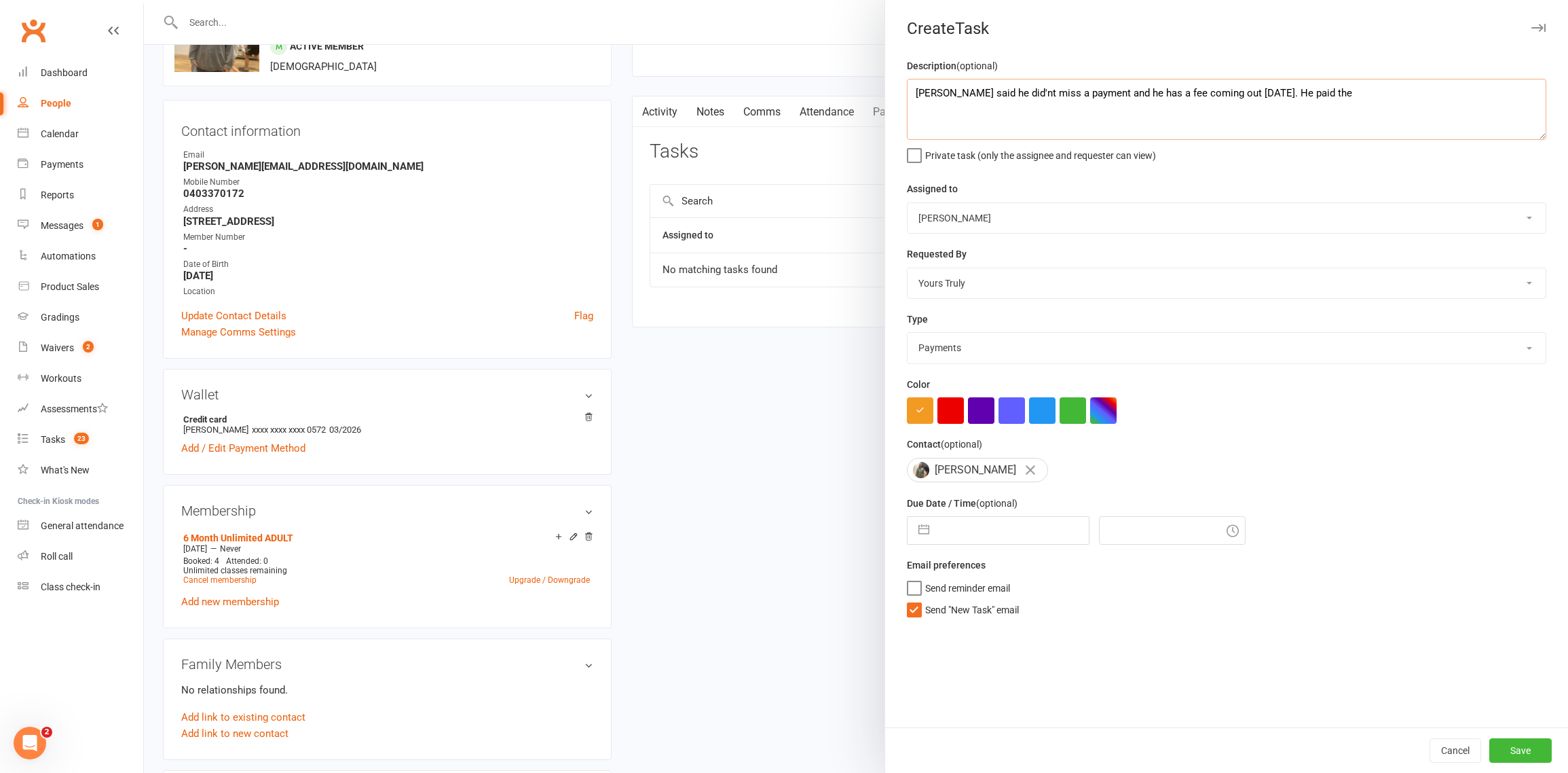
scroll to position [86, 0]
drag, startPoint x: 940, startPoint y: 114, endPoint x: 906, endPoint y: 94, distance: 39.4
click at [906, 94] on textarea "[PERSON_NAME] said he did'nt miss a payment and he has a fee coming out [DATE].…" at bounding box center [1226, 109] width 640 height 61
click at [953, 126] on textarea "[PERSON_NAME] said he did'nt miss a payment and he has a fee coming out [DATE].…" at bounding box center [1226, 109] width 640 height 61
type textarea "[PERSON_NAME] said he did'nt miss a payment and he has a fee coming out [DATE].…"
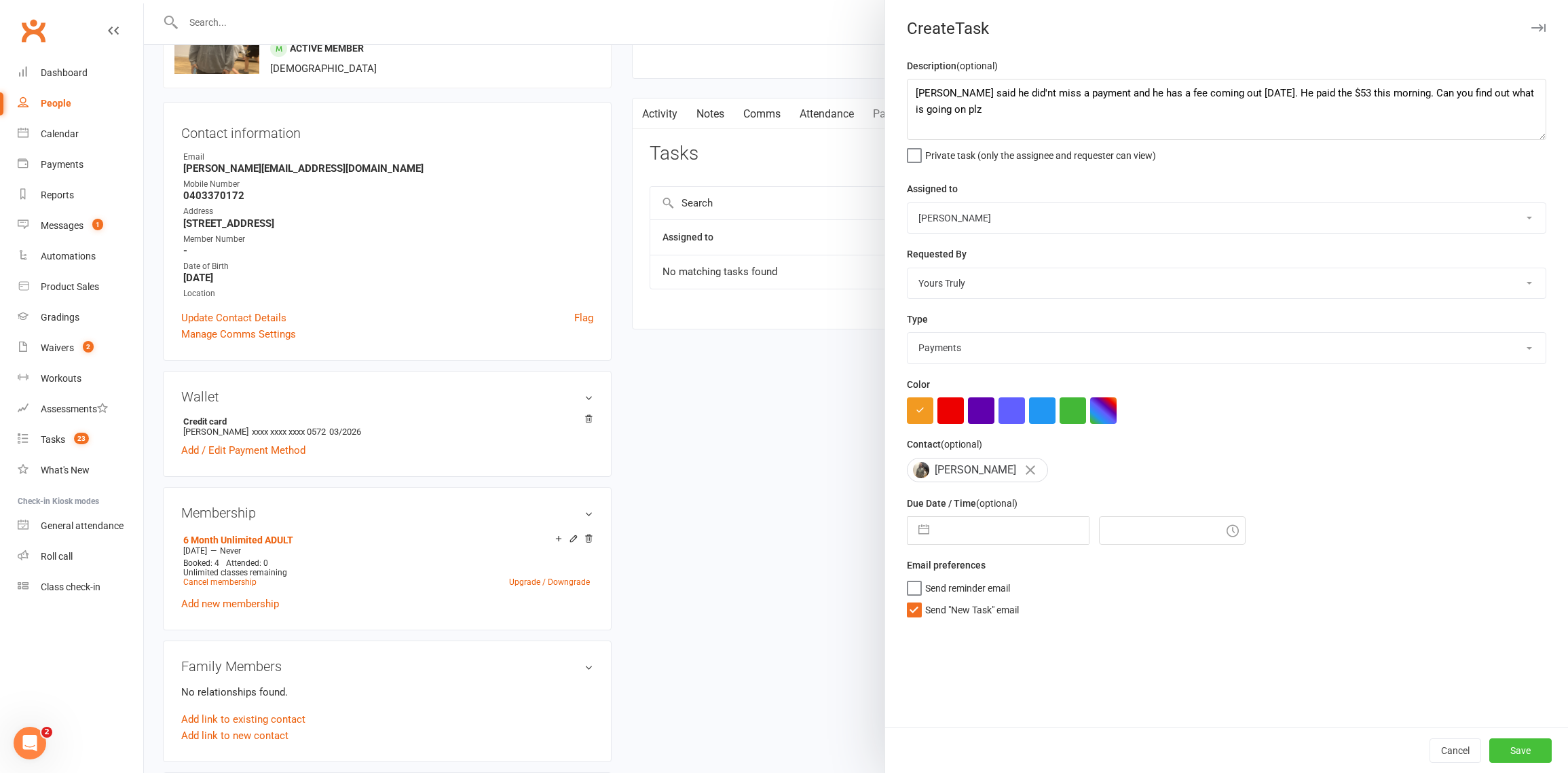
click at [1511, 749] on button "Save" at bounding box center [1519, 750] width 62 height 24
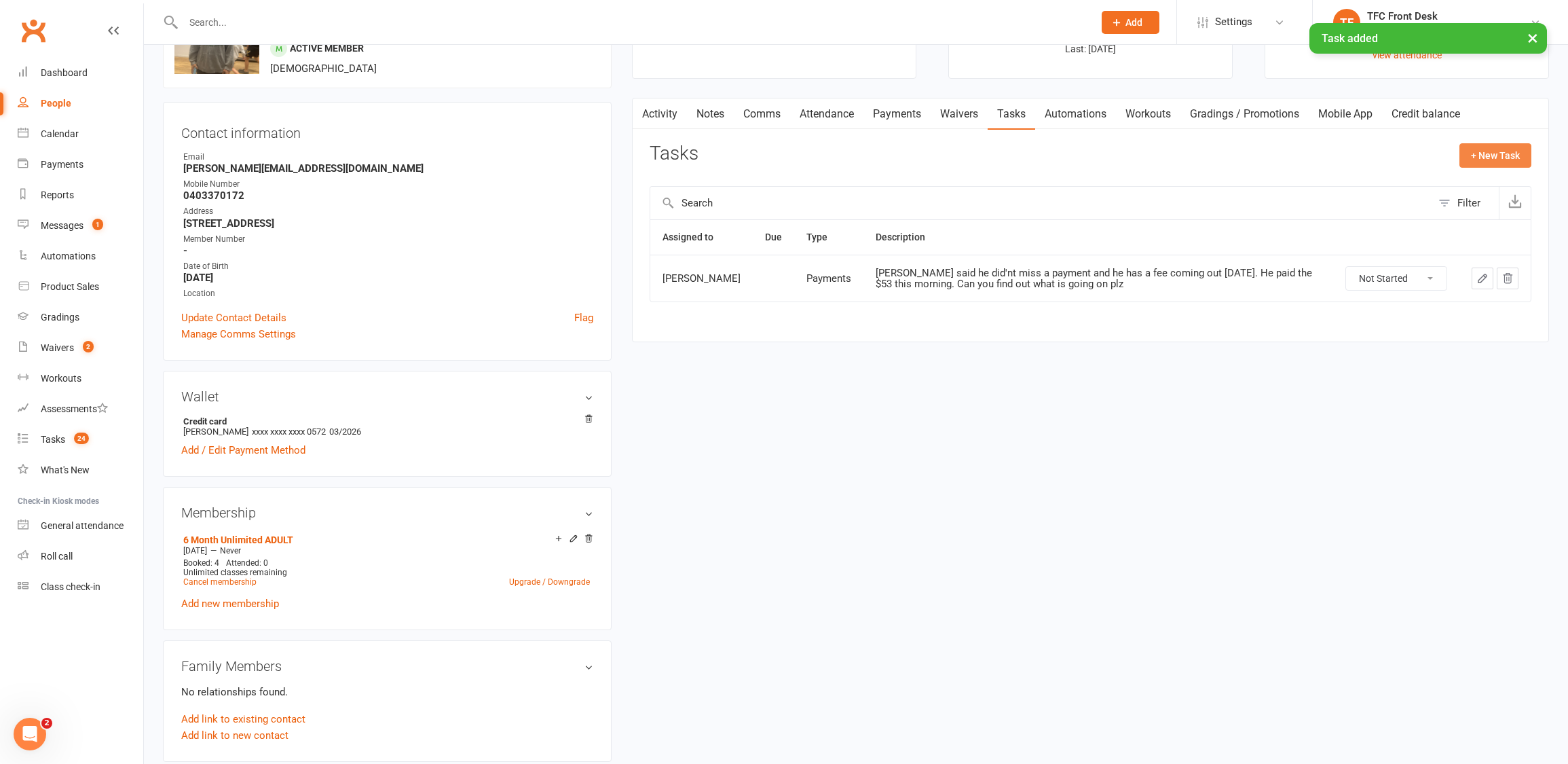
click at [1494, 165] on button "+ New Task" at bounding box center [1495, 156] width 72 height 24
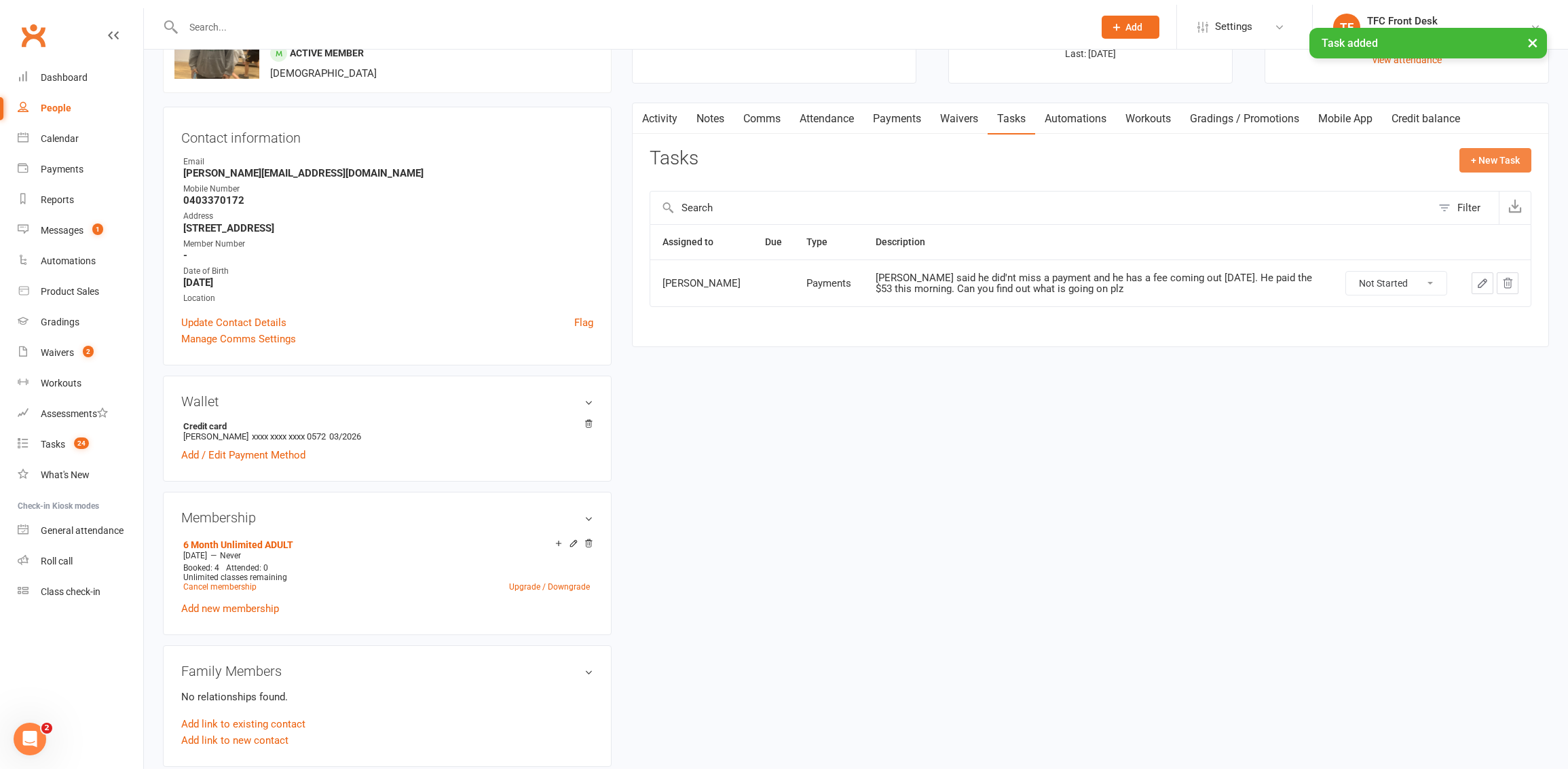
select select "49738"
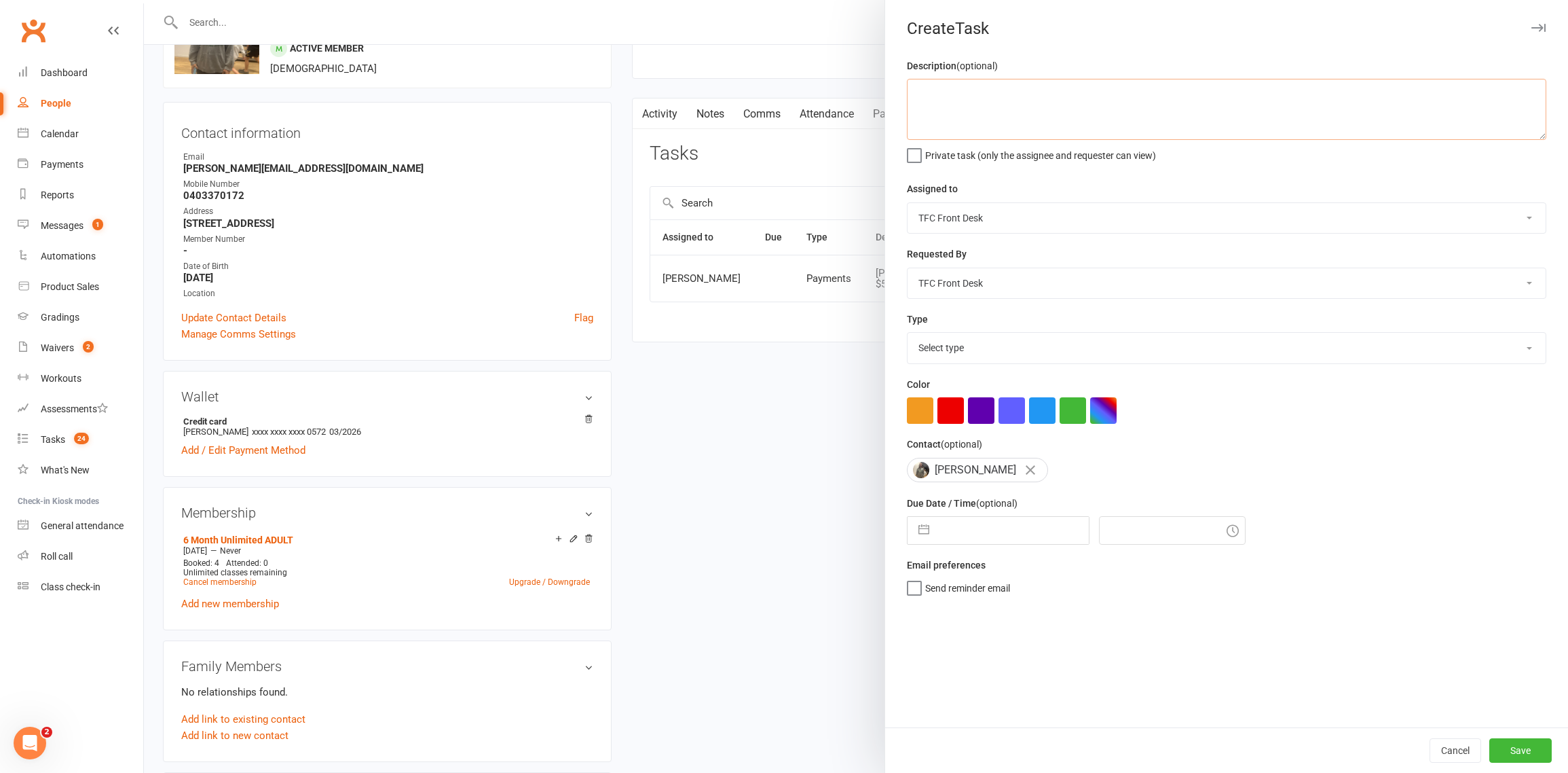
click at [913, 88] on textarea at bounding box center [1226, 109] width 640 height 61
paste textarea "[PERSON_NAME] said he did'nt miss a payment and he has a fee coming out [DATE].…"
type textarea "[PERSON_NAME] said he did'nt miss a payment and he has a fee coming out [DATE].…"
click at [962, 337] on select "Select type E-mail Meeting Membership Payments Phone call Retention Send to deb…" at bounding box center [1226, 347] width 638 height 30
select select "19296"
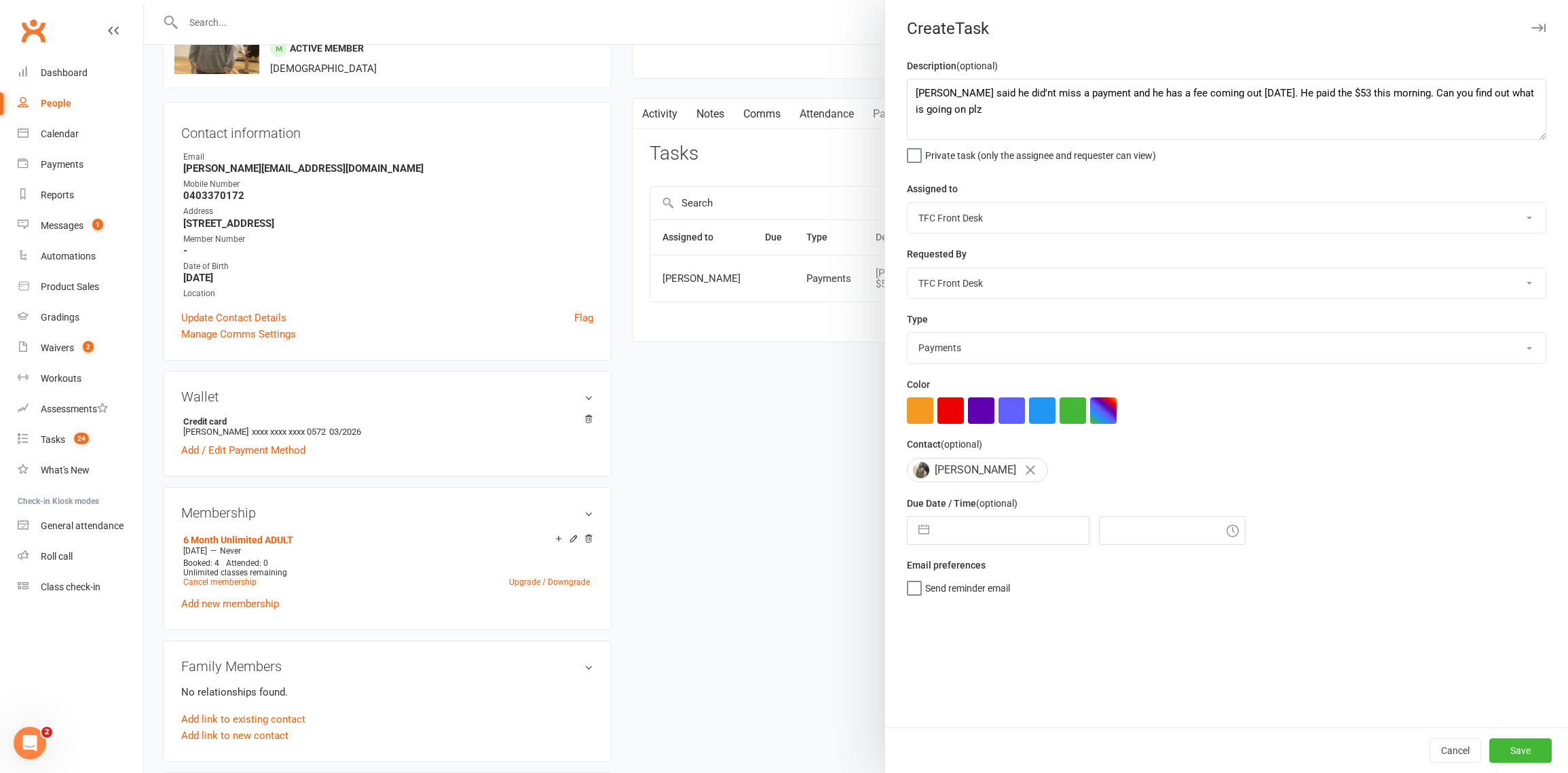
click at [948, 217] on select "[PERSON_NAME] [PERSON_NAME] Yours Truly [PERSON_NAME] [PERSON_NAME] TFC Front D…" at bounding box center [1226, 217] width 638 height 30
click at [945, 221] on select "[PERSON_NAME] [PERSON_NAME] Yours Truly [PERSON_NAME] [PERSON_NAME] TFC Front D…" at bounding box center [1226, 217] width 638 height 30
select select "44170"
click at [983, 277] on select "[PERSON_NAME] [PERSON_NAME] Yours Truly [PERSON_NAME] [PERSON_NAME] TFC Front D…" at bounding box center [1226, 283] width 638 height 30
select select "47280"
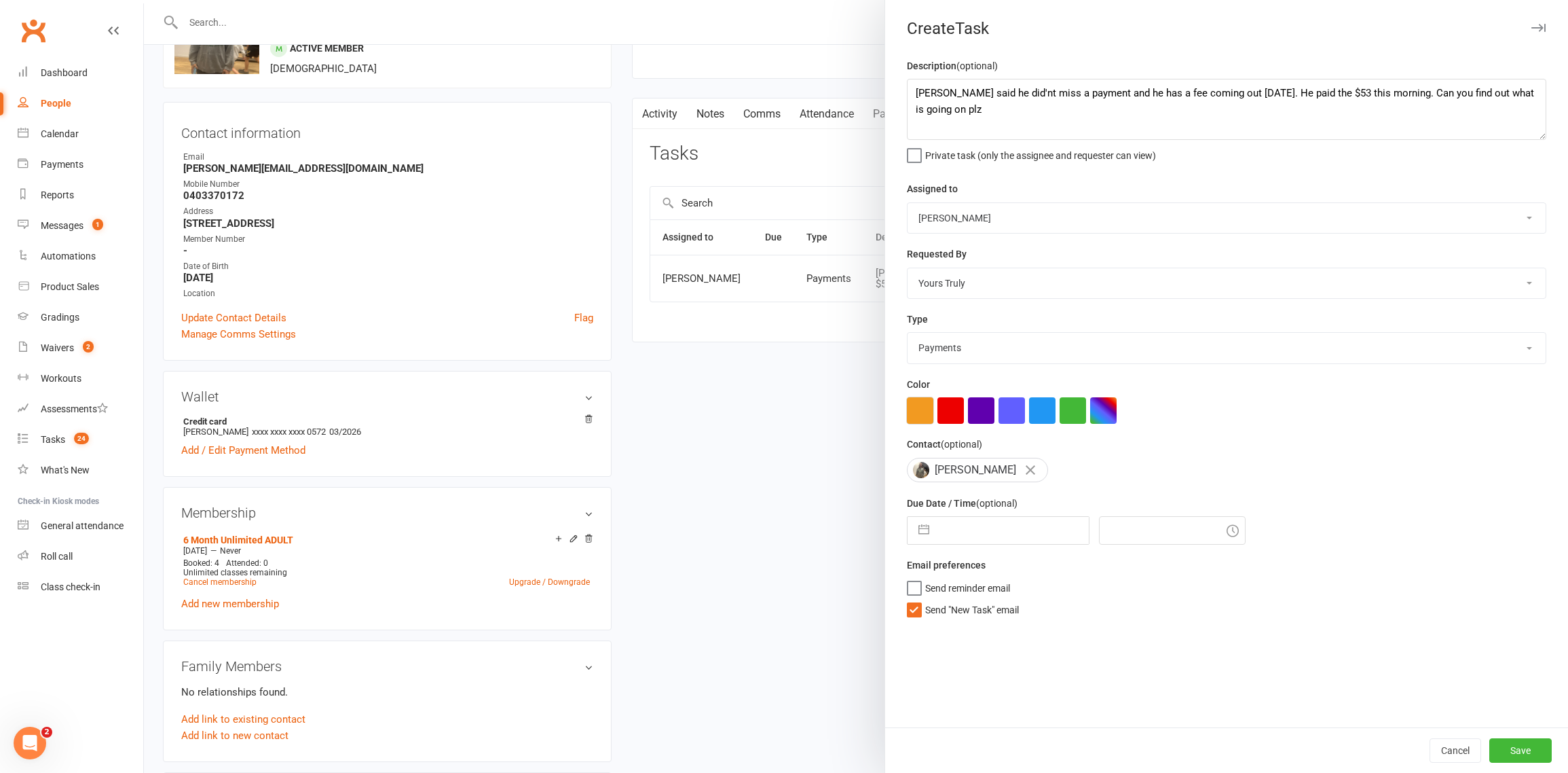
click at [909, 405] on button "button" at bounding box center [919, 410] width 27 height 27
click at [1493, 748] on button "Save" at bounding box center [1519, 750] width 62 height 24
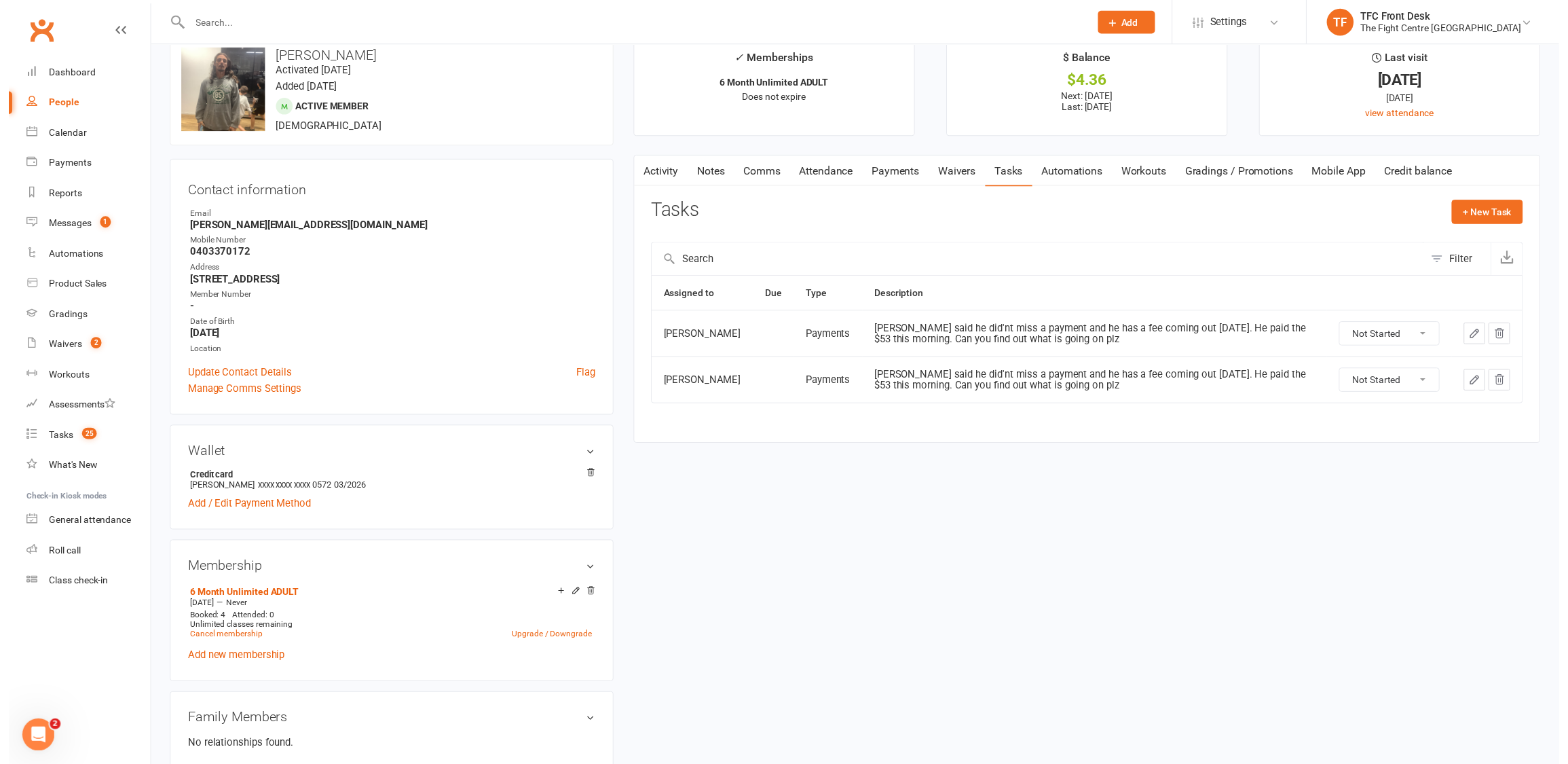
scroll to position [19, 0]
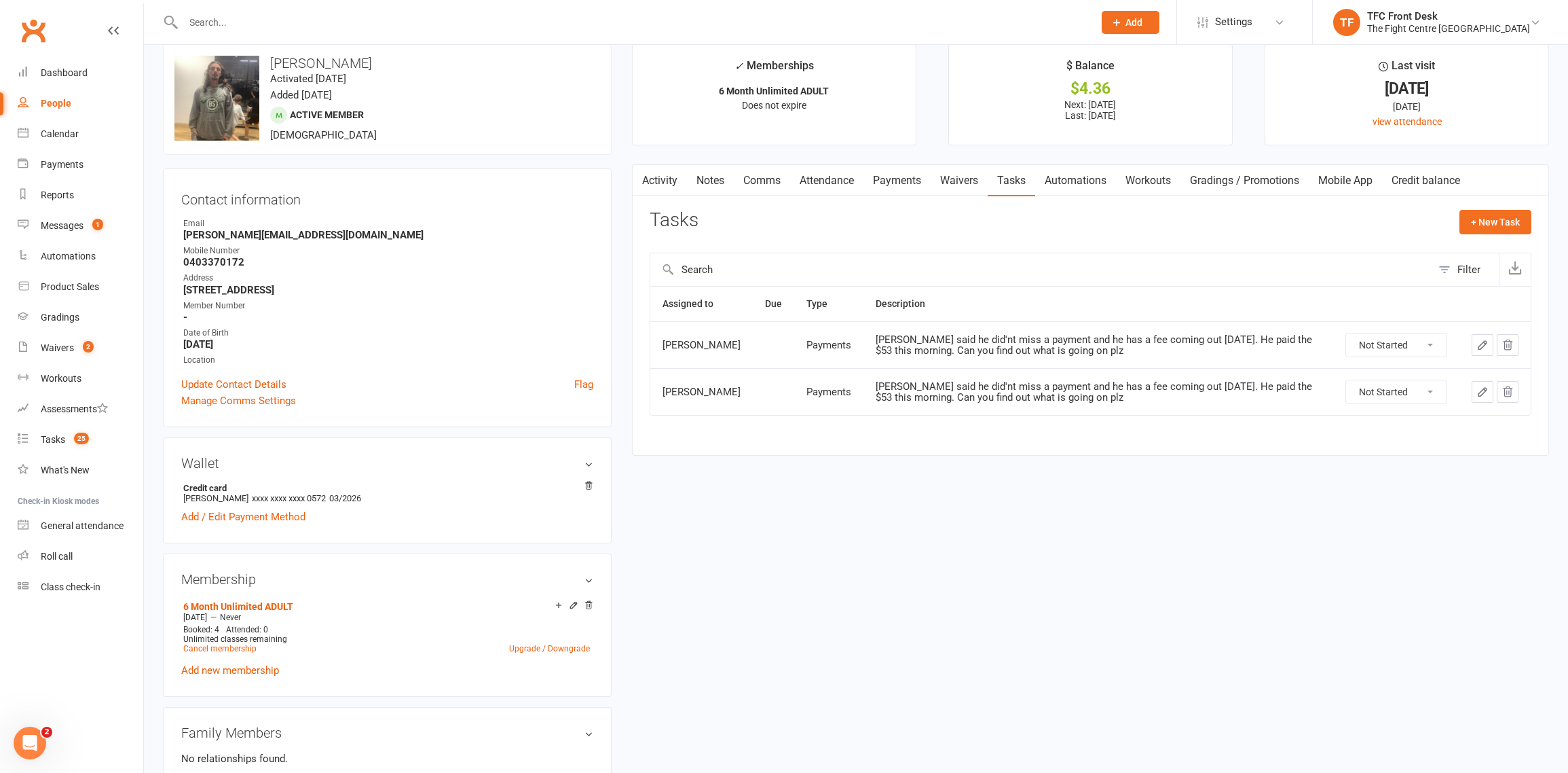
click at [715, 177] on link "Notes" at bounding box center [710, 180] width 47 height 32
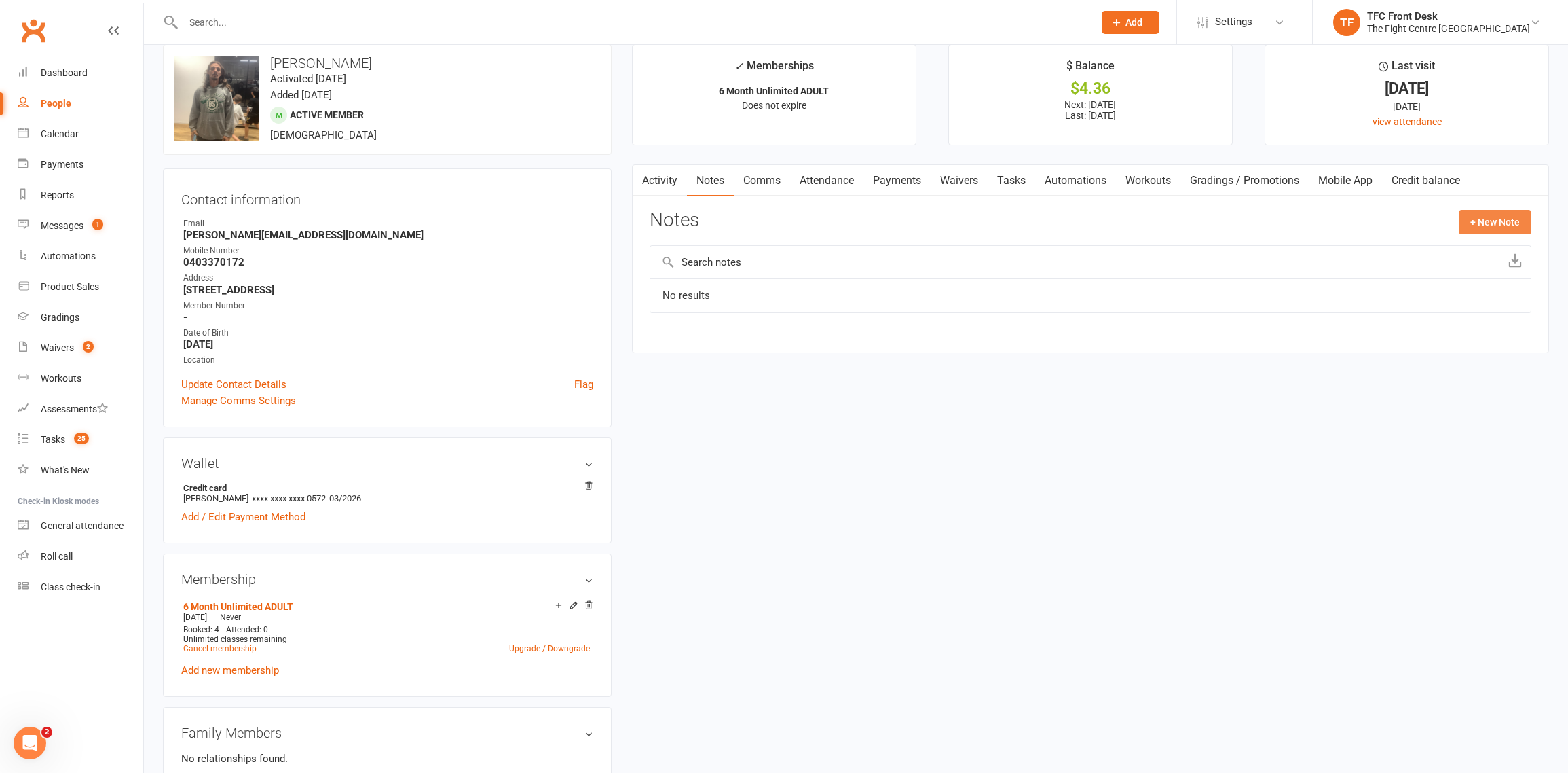
click at [1520, 217] on button "+ New Note" at bounding box center [1495, 222] width 73 height 24
click at [761, 292] on div "New Note Subject Body Add tag Save Note Cancel" at bounding box center [1090, 341] width 881 height 263
click at [760, 282] on input "text" at bounding box center [1090, 277] width 881 height 28
type input "Missed Payment"
drag, startPoint x: 733, startPoint y: 374, endPoint x: 726, endPoint y: 371, distance: 7.6
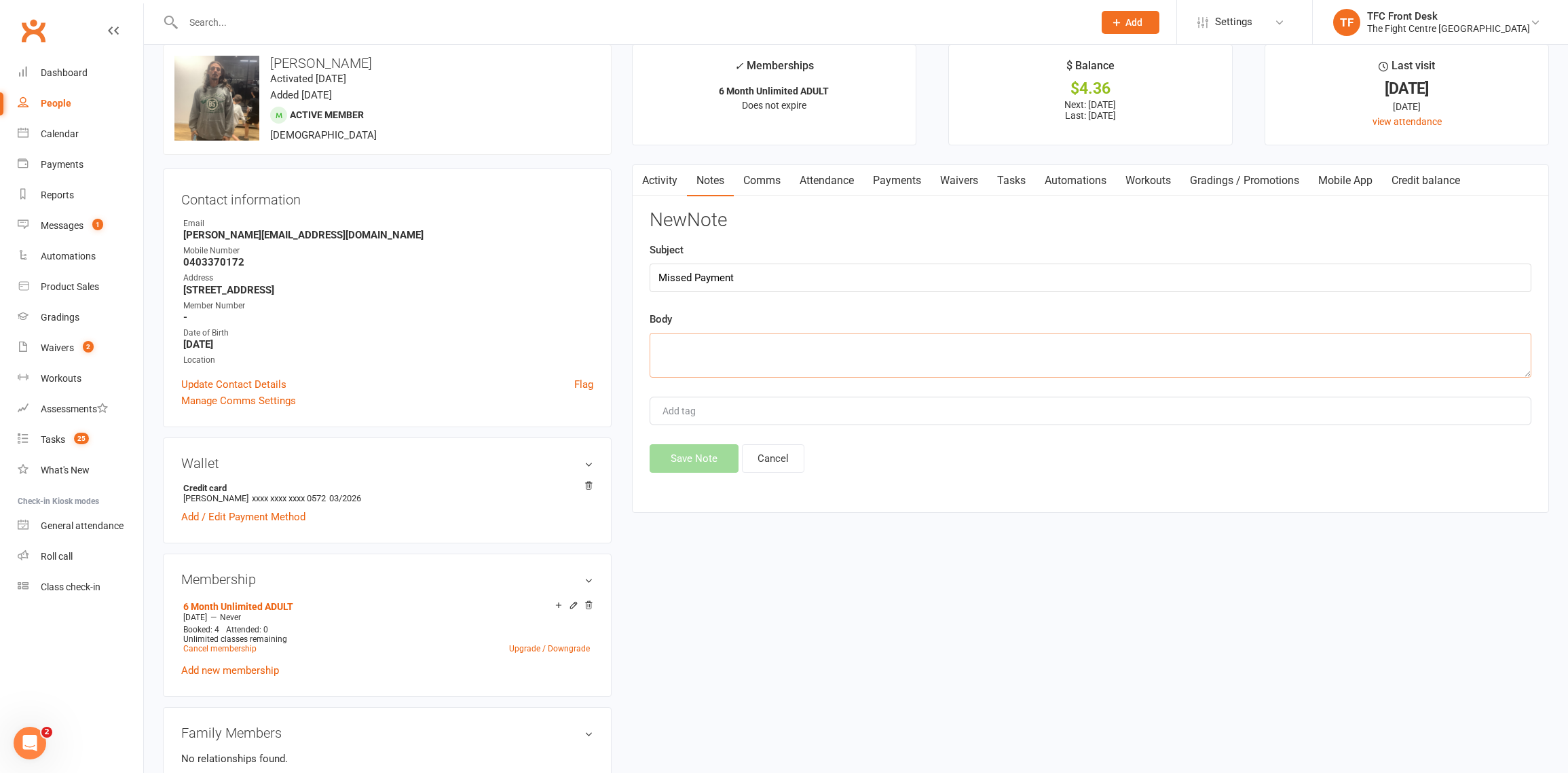
click at [732, 374] on textarea at bounding box center [1090, 354] width 881 height 45
paste textarea "[PERSON_NAME] said he did'nt miss a payment and he has a fee coming out [DATE].…"
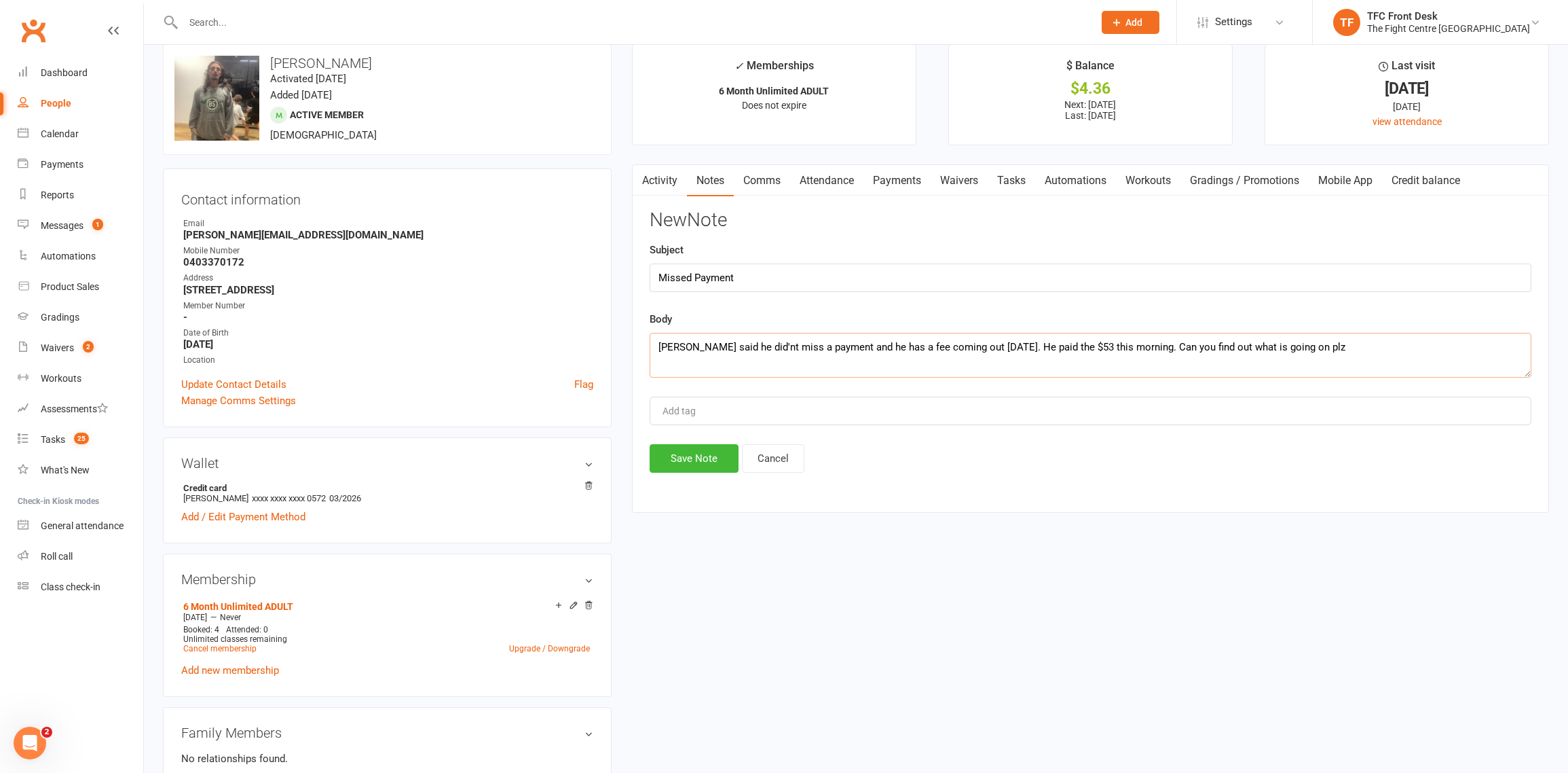
click at [736, 351] on textarea "[PERSON_NAME] said he did'nt miss a payment and he has a fee coming out [DATE].…" at bounding box center [1090, 354] width 881 height 45
click at [993, 350] on textarea "[PERSON_NAME] said he didn't miss a payment and he has a fee coming out [DATE].…" at bounding box center [1090, 354] width 881 height 45
drag, startPoint x: 1157, startPoint y: 352, endPoint x: 1339, endPoint y: 347, distance: 182.1
click at [1339, 347] on textarea "[PERSON_NAME] said he didn't miss a payment and he has a fee coming out [DATE] …" at bounding box center [1090, 354] width 881 height 45
type textarea "[PERSON_NAME] said he didn't miss a payment and he has a fee coming out [DATE] …"
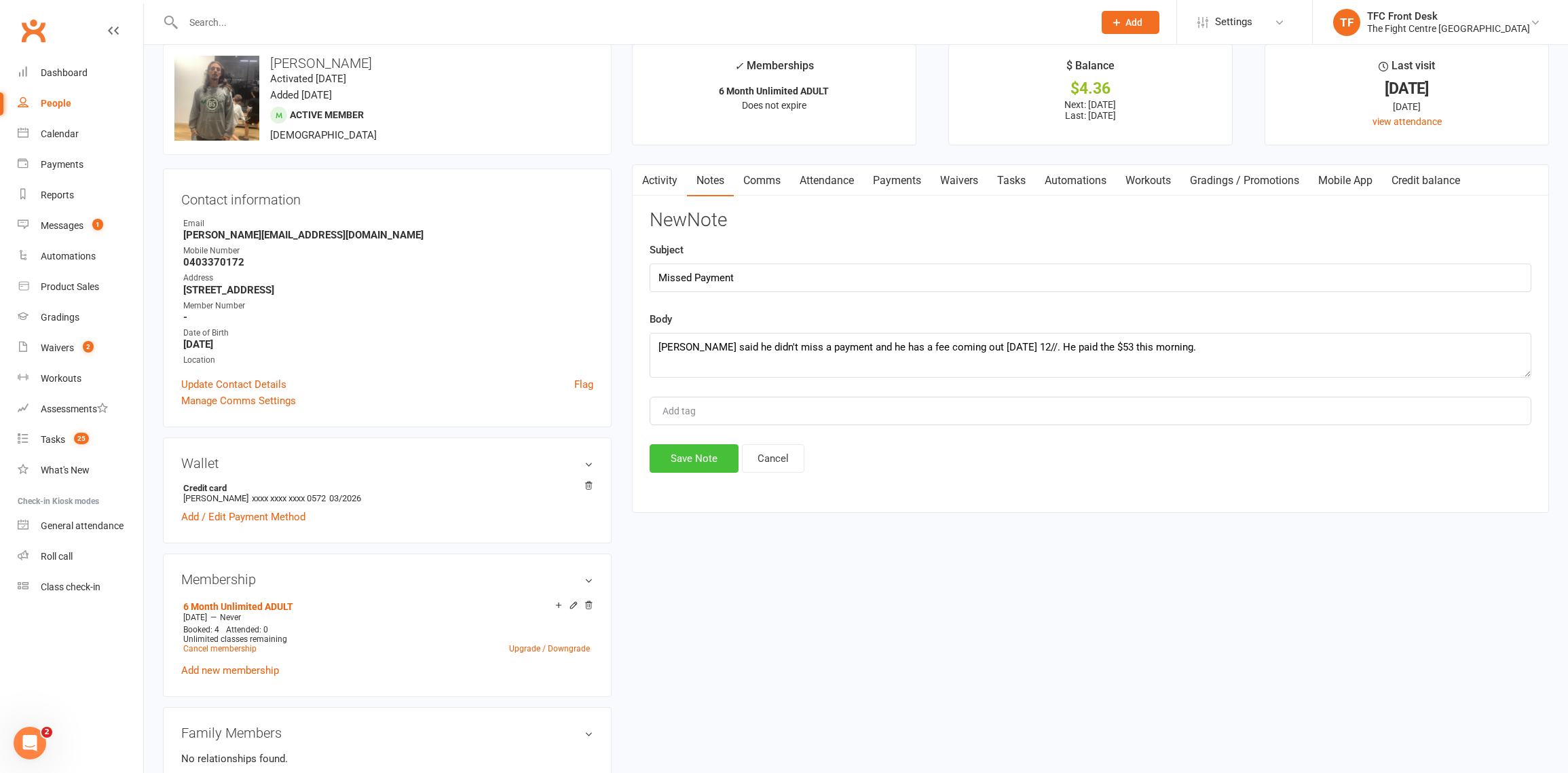
click at [689, 459] on button "Save Note" at bounding box center [694, 457] width 89 height 28
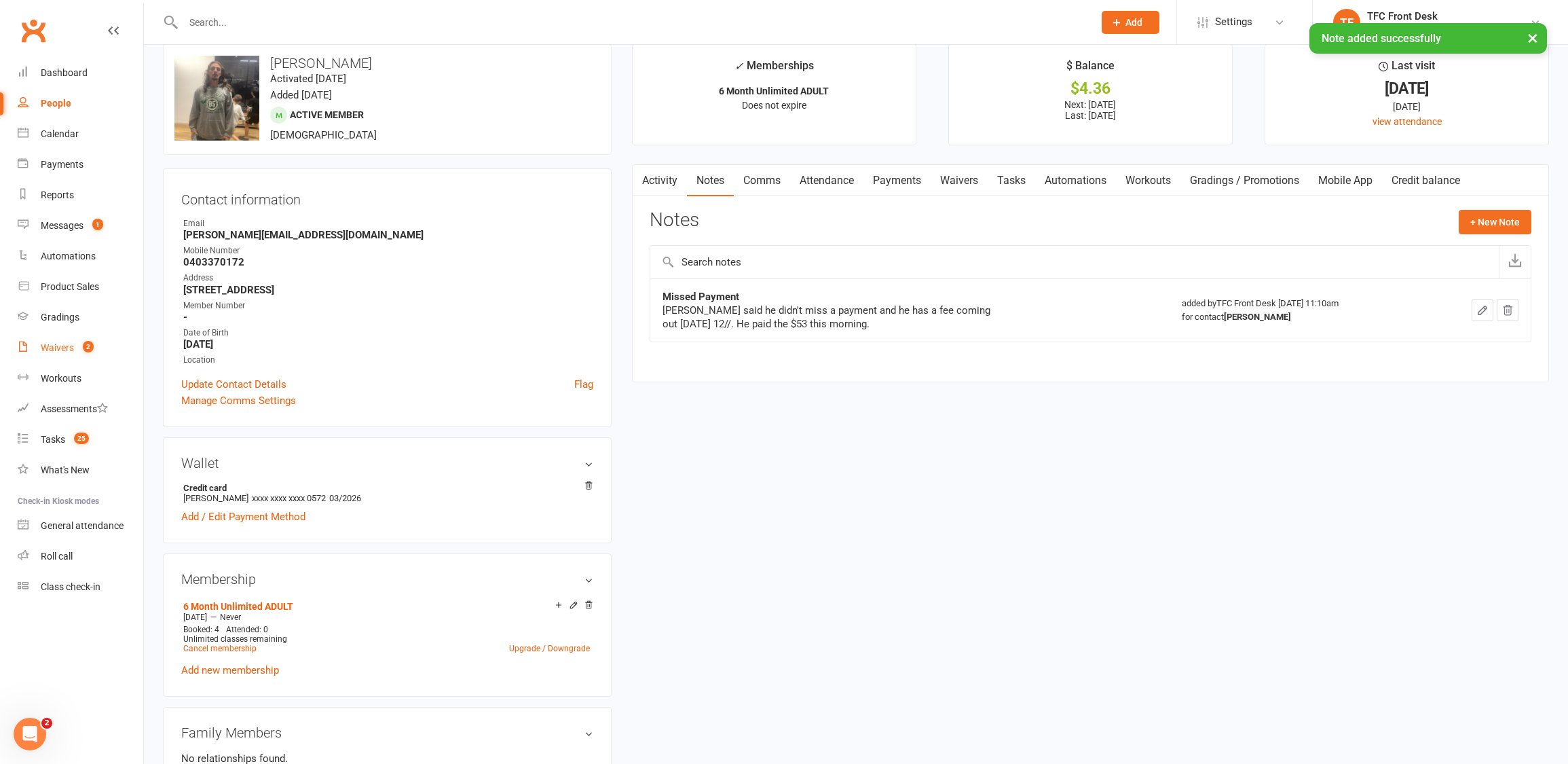
click at [54, 343] on div "Waivers" at bounding box center [57, 347] width 33 height 11
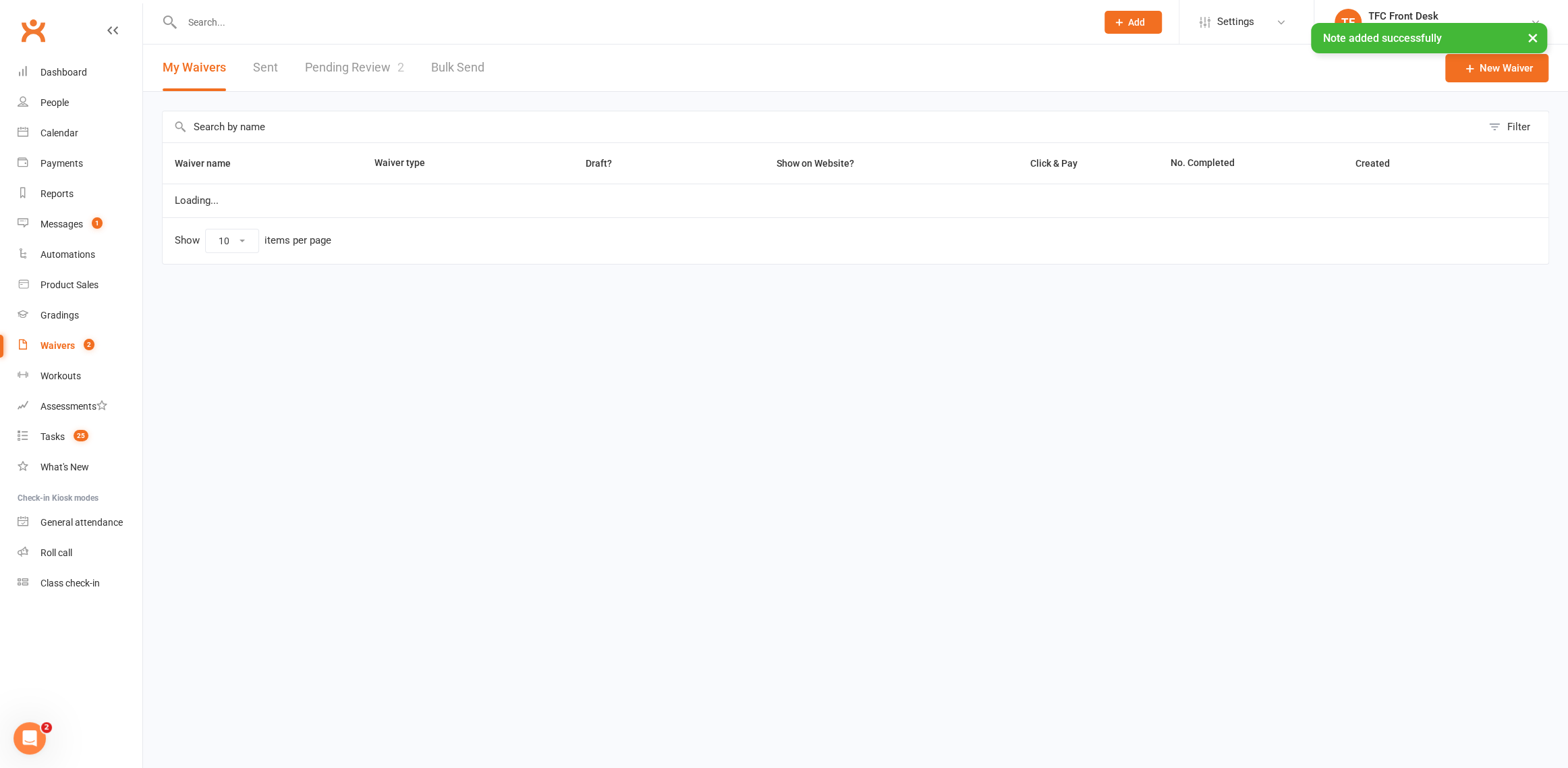
click at [316, 66] on link "Pending Review 2" at bounding box center [354, 68] width 99 height 47
